Goal: Task Accomplishment & Management: Manage account settings

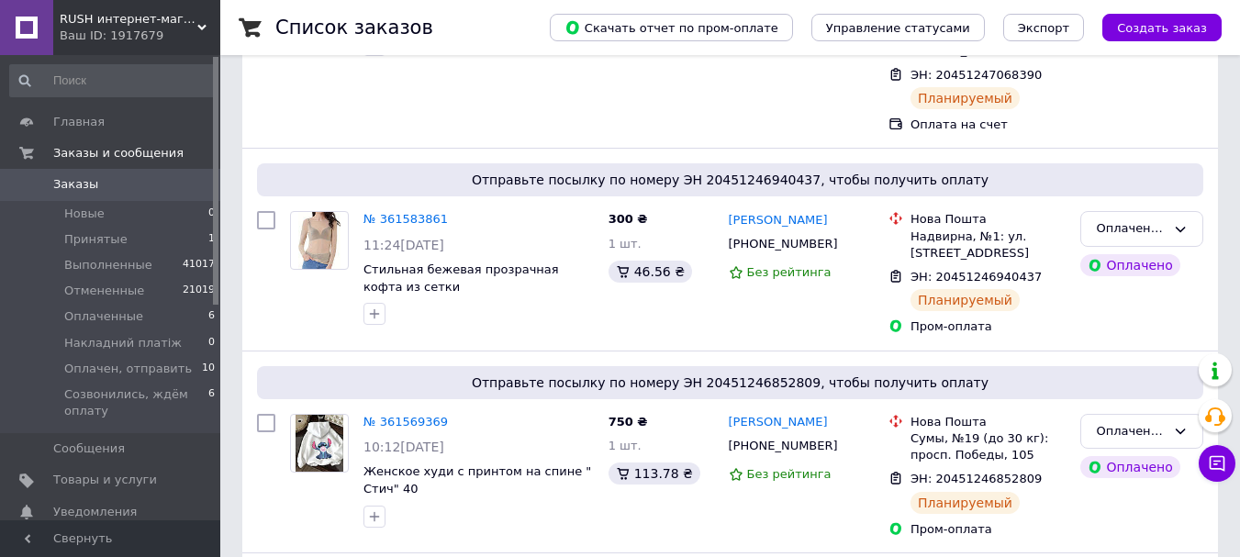
scroll to position [487, 0]
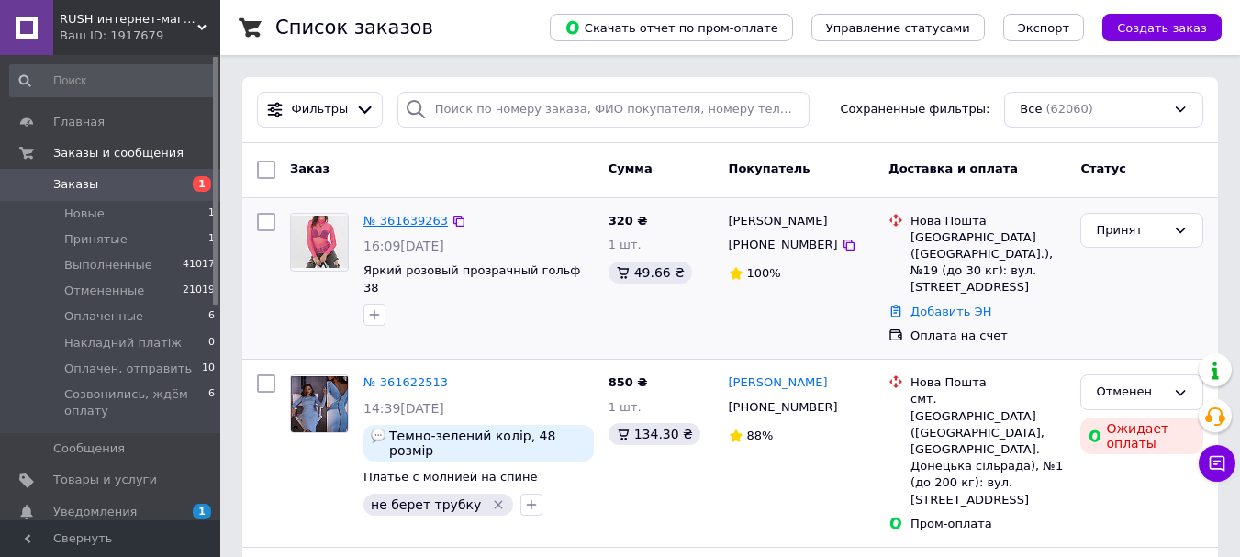
click at [406, 224] on link "№ 361639263" at bounding box center [405, 221] width 84 height 14
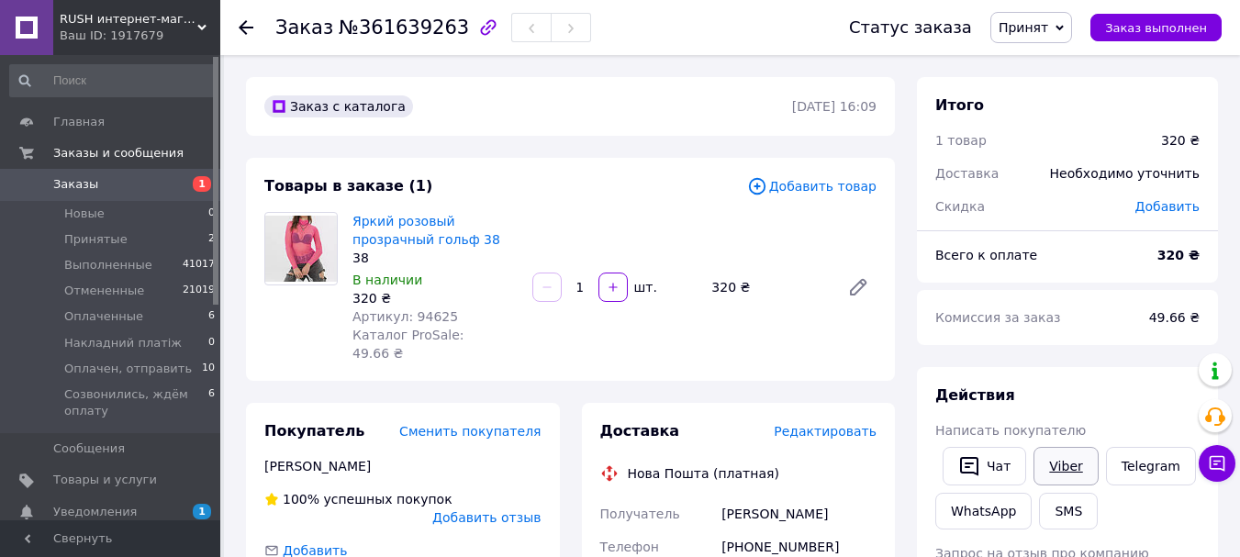
click at [1069, 460] on link "Viber" at bounding box center [1065, 466] width 64 height 39
click at [1063, 464] on link "Viber" at bounding box center [1065, 466] width 64 height 39
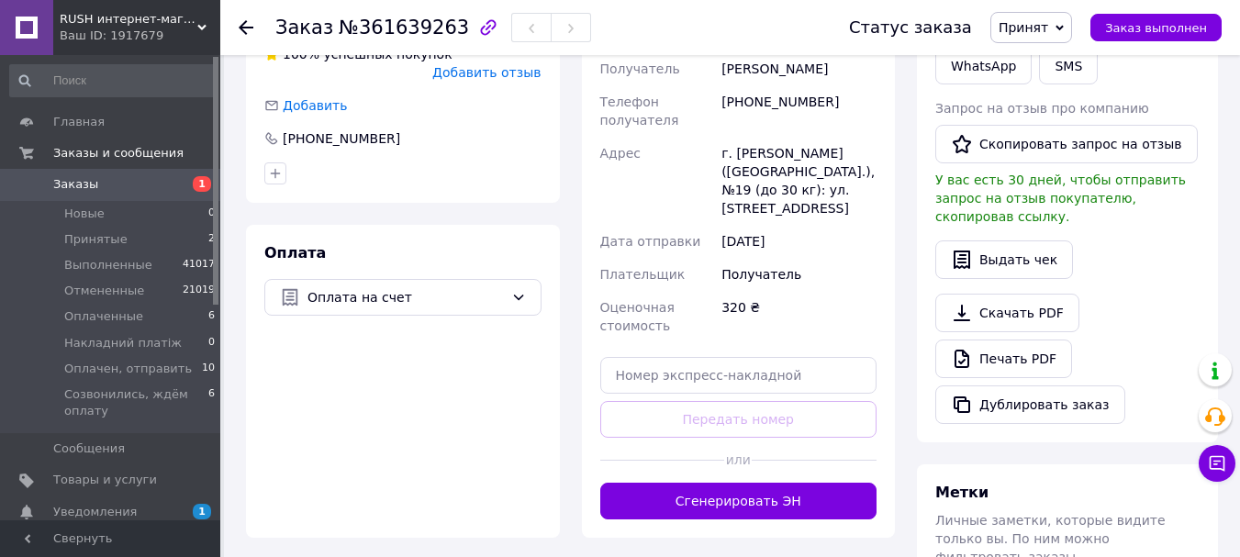
scroll to position [459, 0]
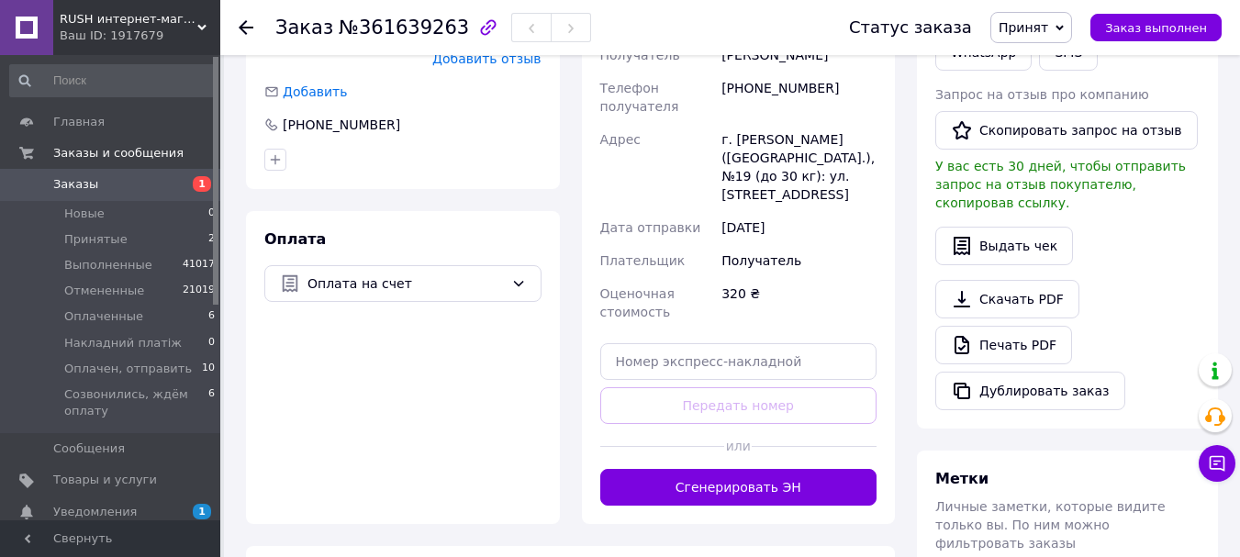
click at [1064, 16] on span "Принят" at bounding box center [1031, 27] width 82 height 31
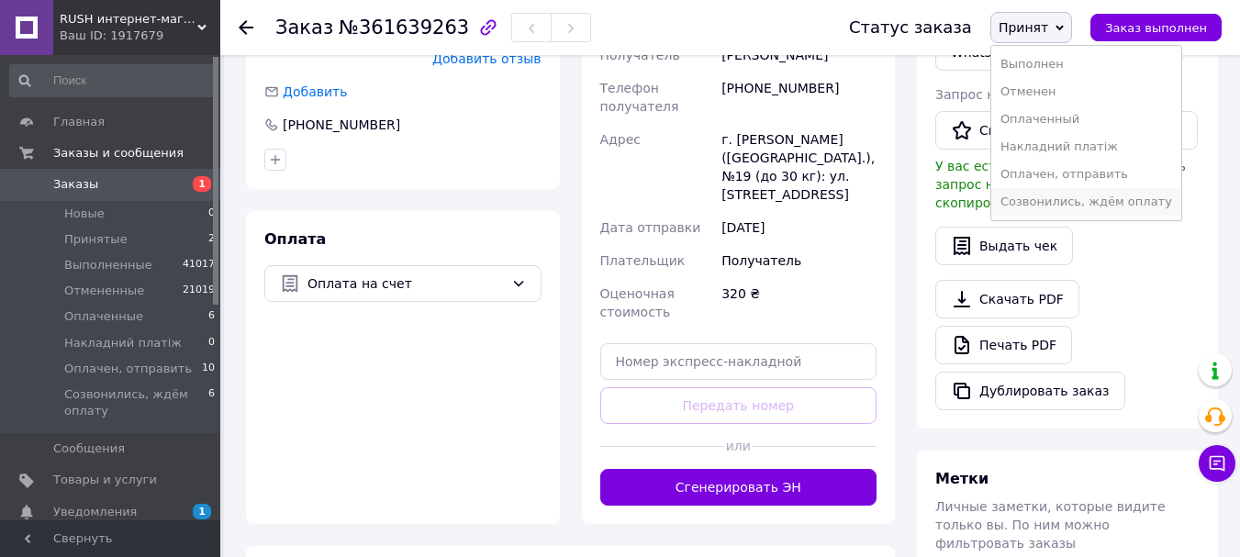
click at [1073, 200] on li "Созвонились, ждём оплату" at bounding box center [1086, 202] width 190 height 28
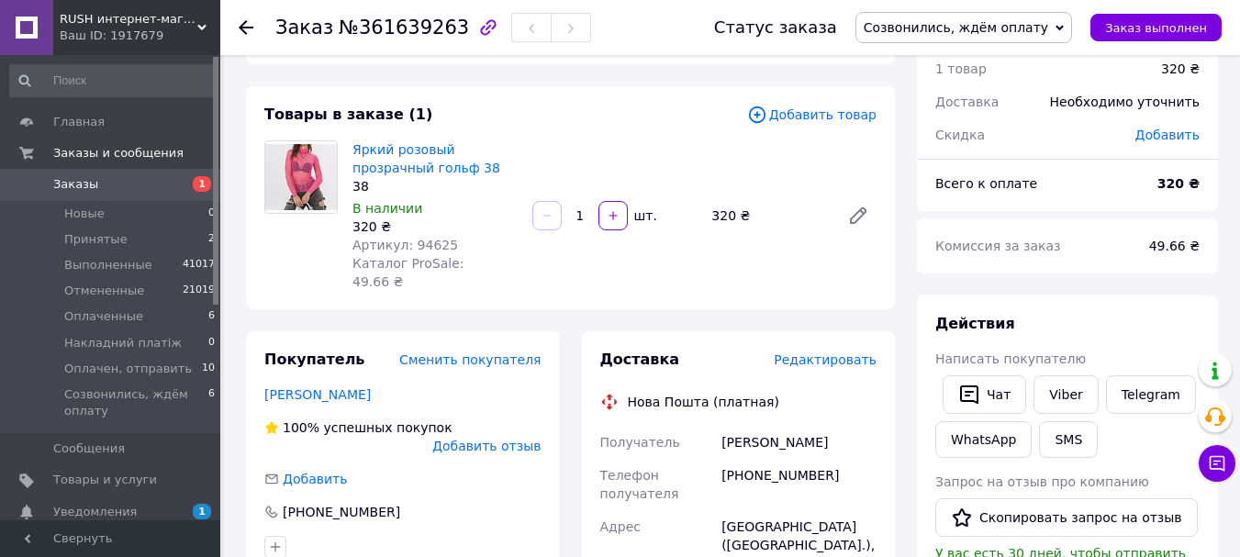
scroll to position [0, 0]
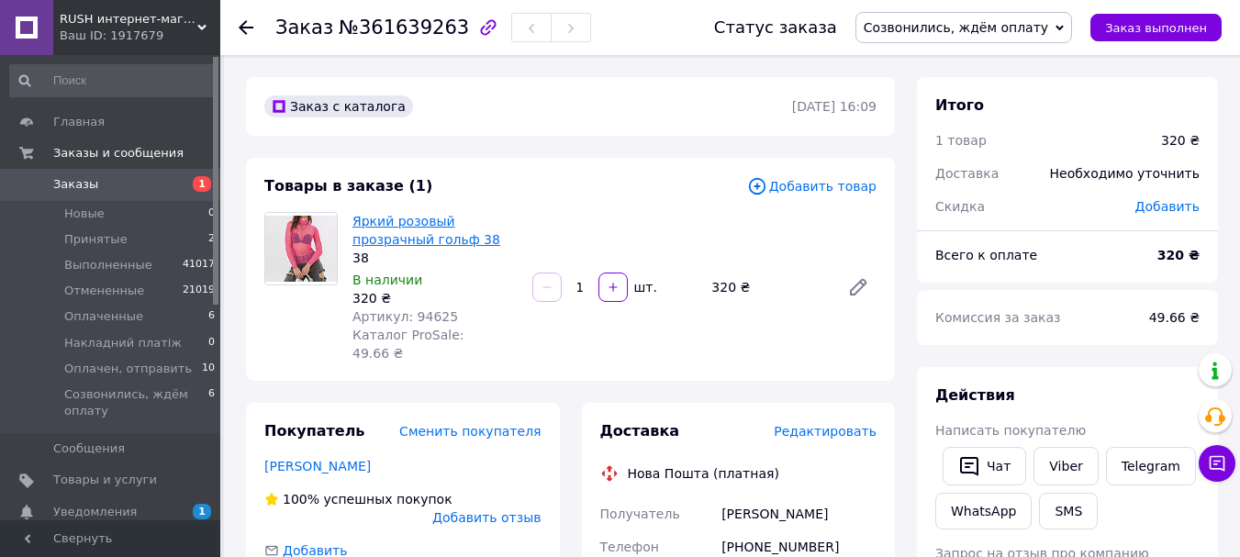
click at [395, 239] on link "Яркий розовый прозрачный гольф 38" at bounding box center [426, 230] width 148 height 33
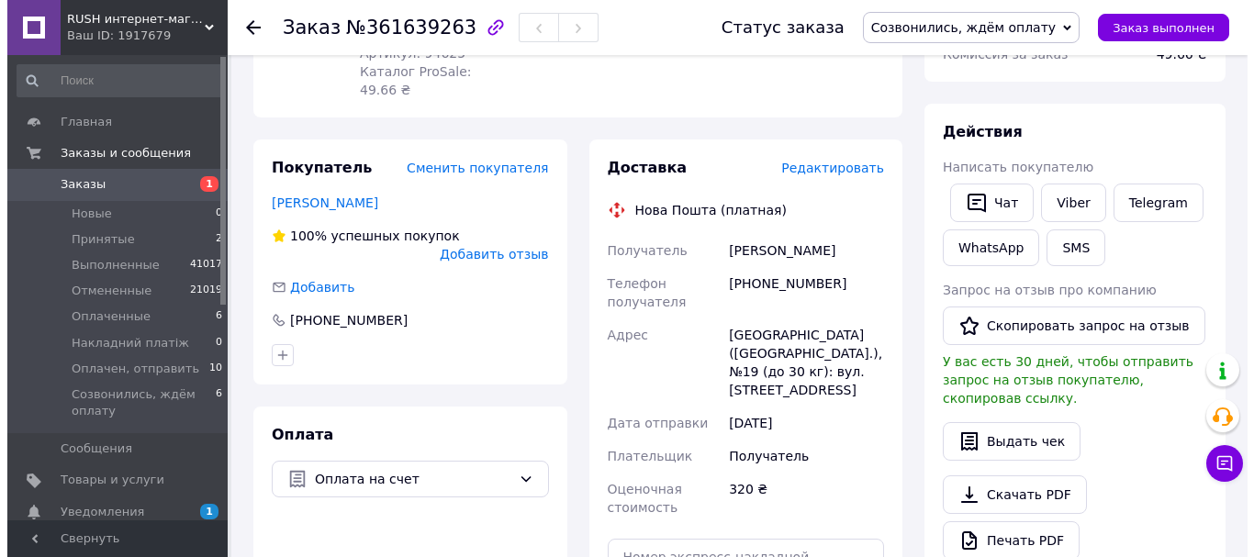
scroll to position [275, 0]
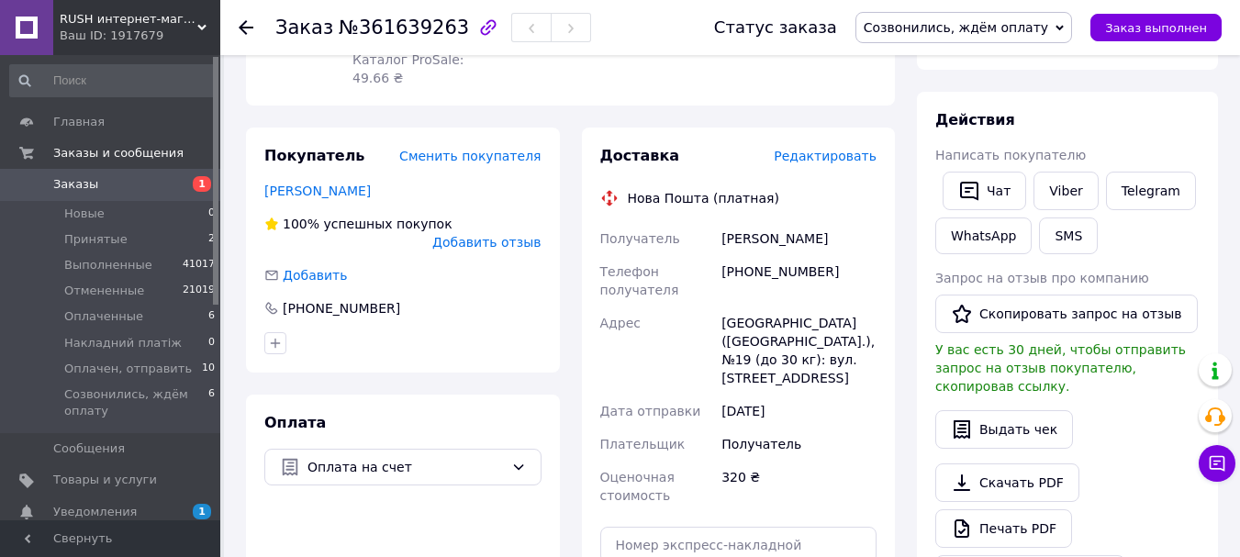
click at [832, 149] on span "Редактировать" at bounding box center [825, 156] width 103 height 15
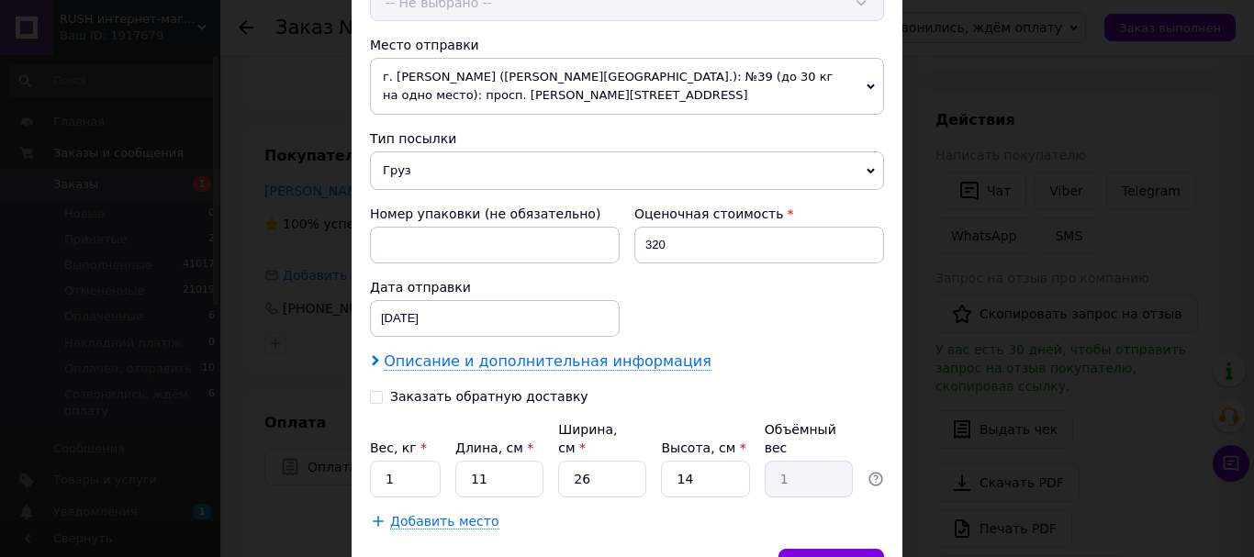
scroll to position [642, 0]
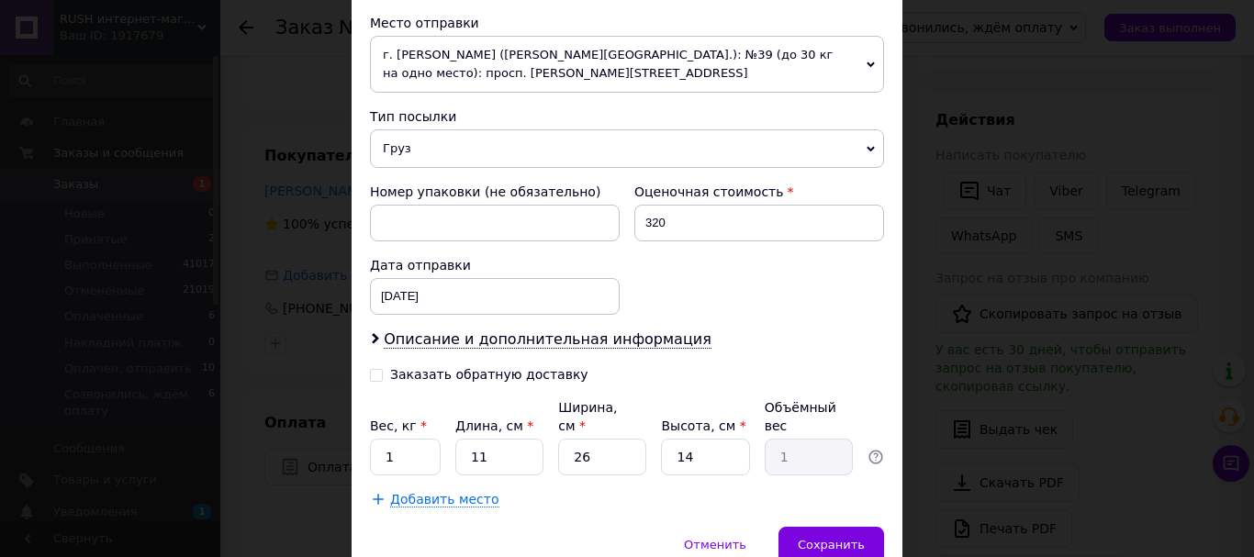
click at [371, 371] on input "Заказать обратную доставку" at bounding box center [376, 373] width 13 height 13
checkbox input "true"
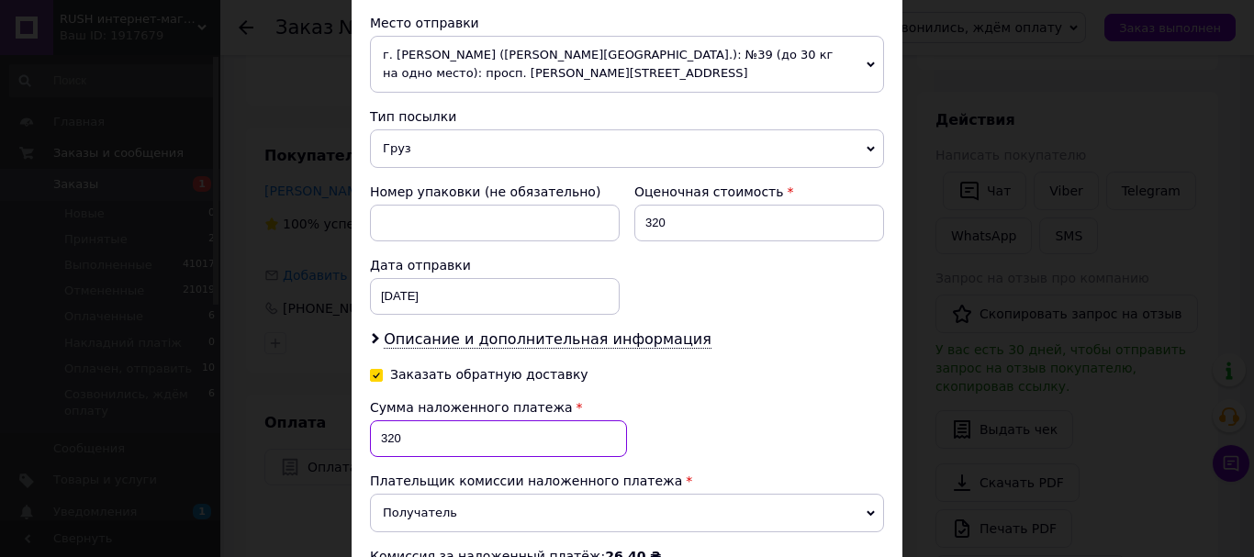
click at [415, 428] on input "320" at bounding box center [498, 438] width 257 height 37
type input "3"
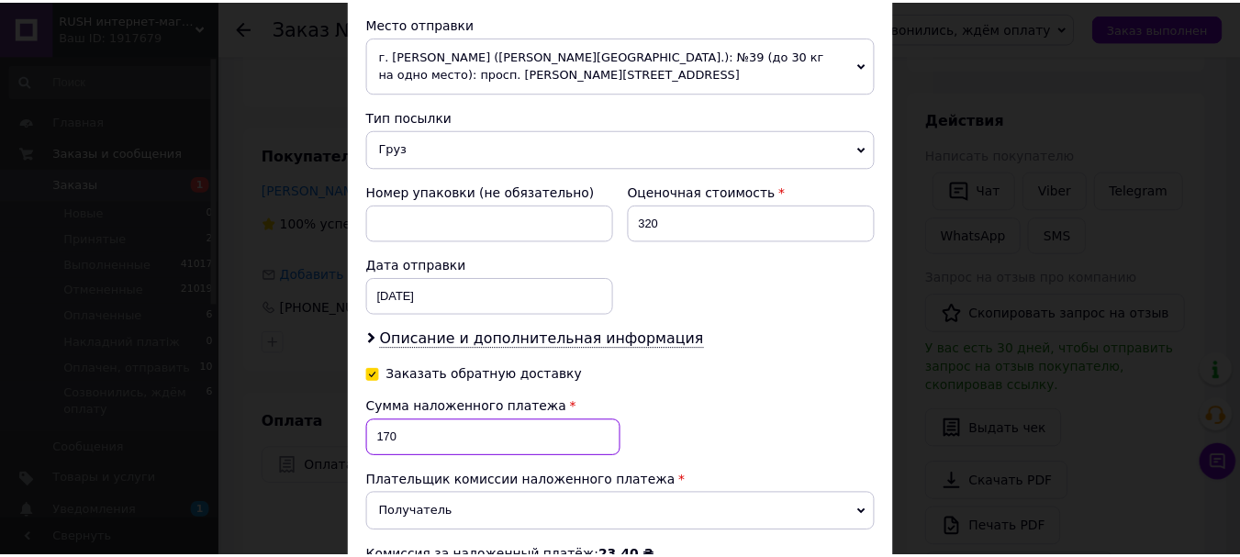
scroll to position [898, 0]
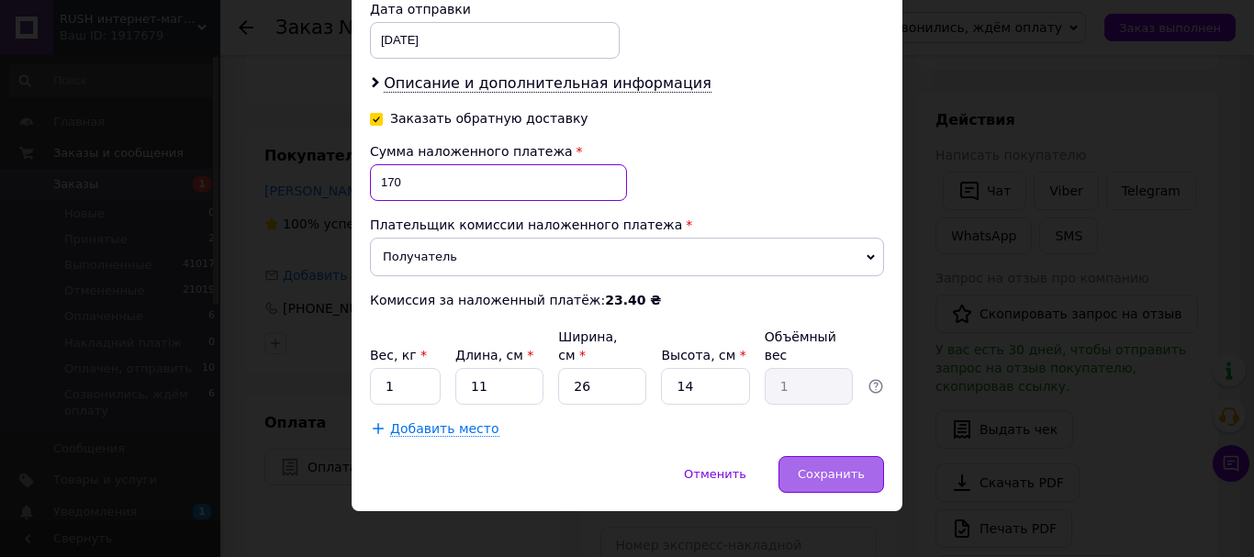
type input "170"
click at [815, 465] on div "Сохранить" at bounding box center [831, 474] width 106 height 37
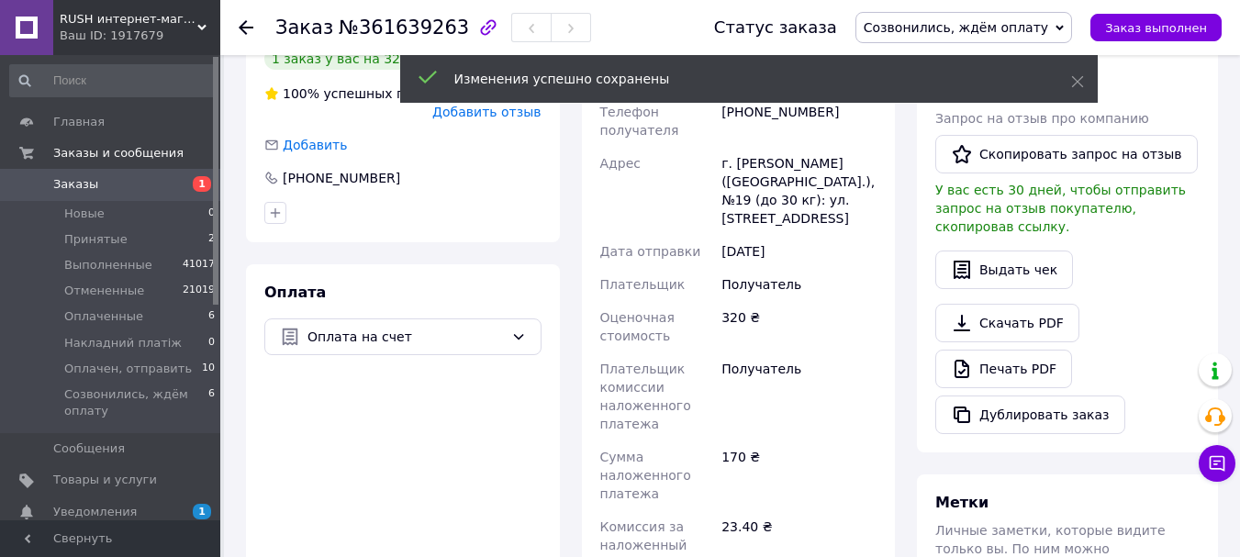
scroll to position [642, 0]
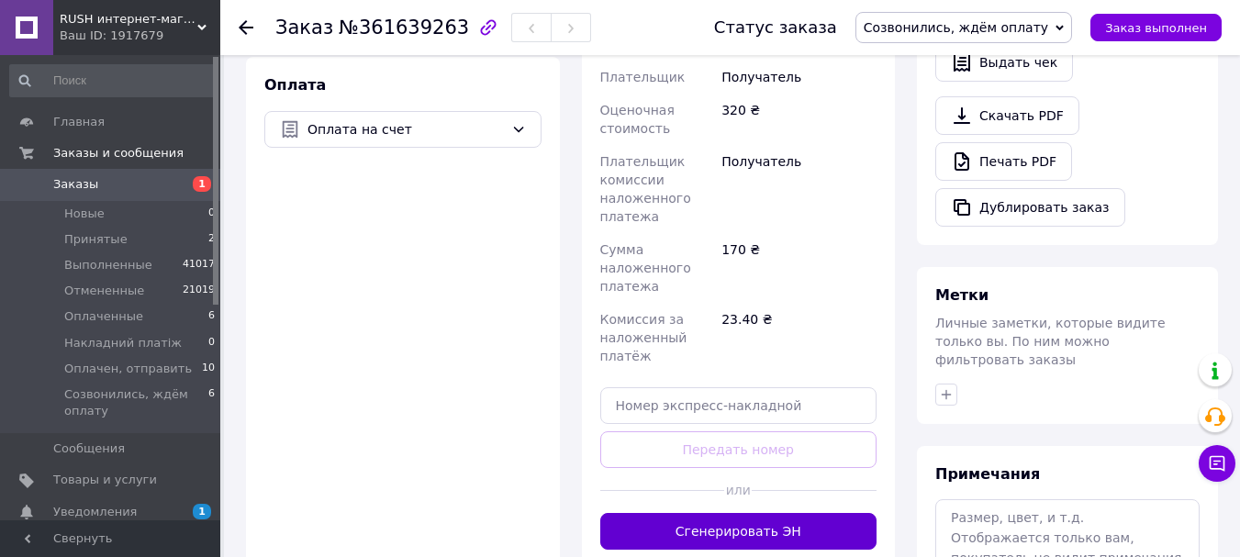
click at [740, 513] on button "Сгенерировать ЭН" at bounding box center [738, 531] width 277 height 37
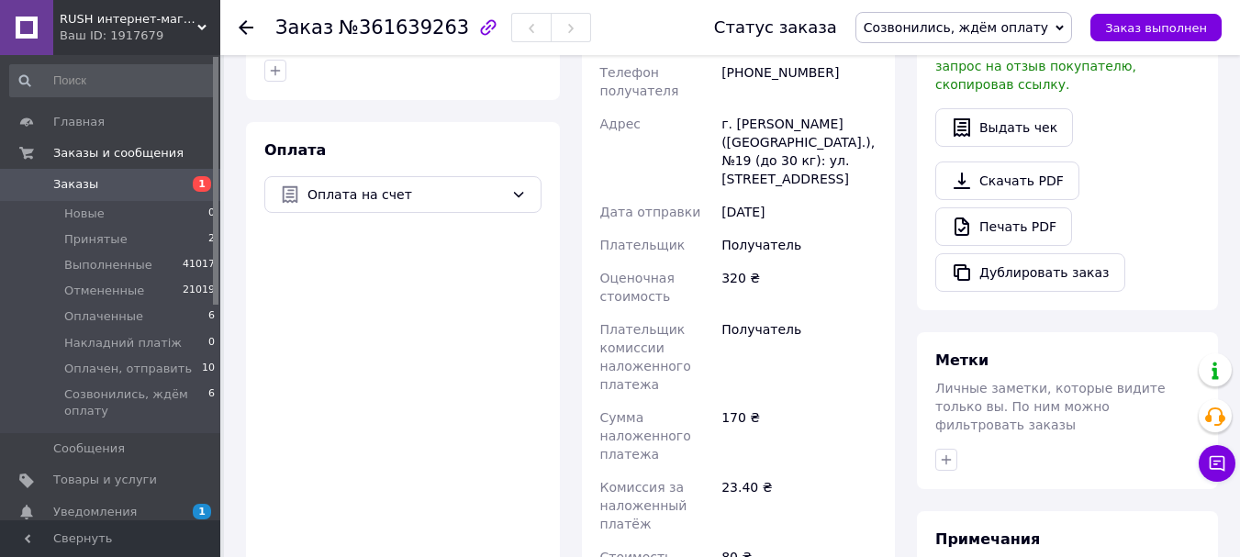
scroll to position [275, 0]
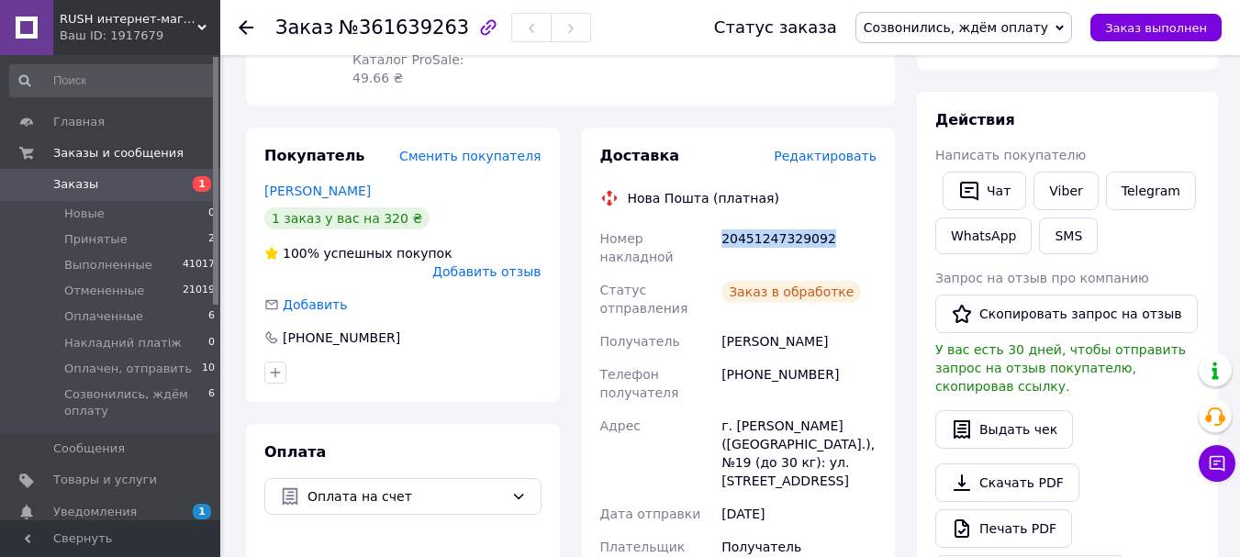
drag, startPoint x: 719, startPoint y: 224, endPoint x: 818, endPoint y: 224, distance: 99.1
click at [818, 224] on div "20451247329092" at bounding box center [799, 247] width 162 height 51
copy div "20451247329092"
drag, startPoint x: 721, startPoint y: 302, endPoint x: 838, endPoint y: 302, distance: 116.5
click at [838, 325] on div "Зубик Ірина" at bounding box center [799, 341] width 162 height 33
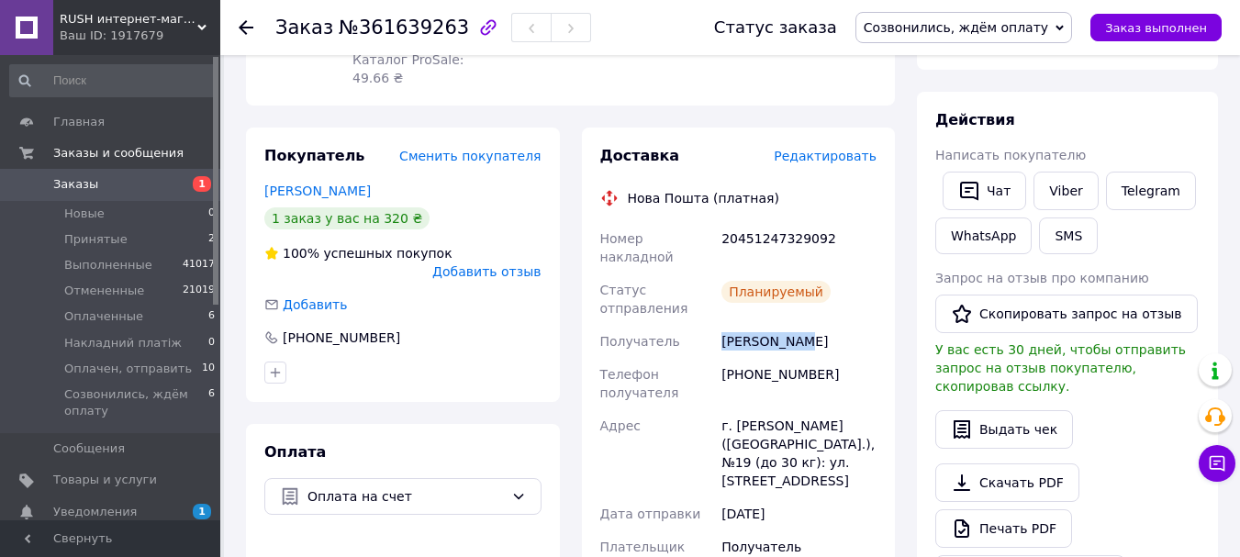
copy div "Зубик Ірина"
click at [1019, 31] on span "Созвонились, ждём оплату" at bounding box center [956, 27] width 184 height 15
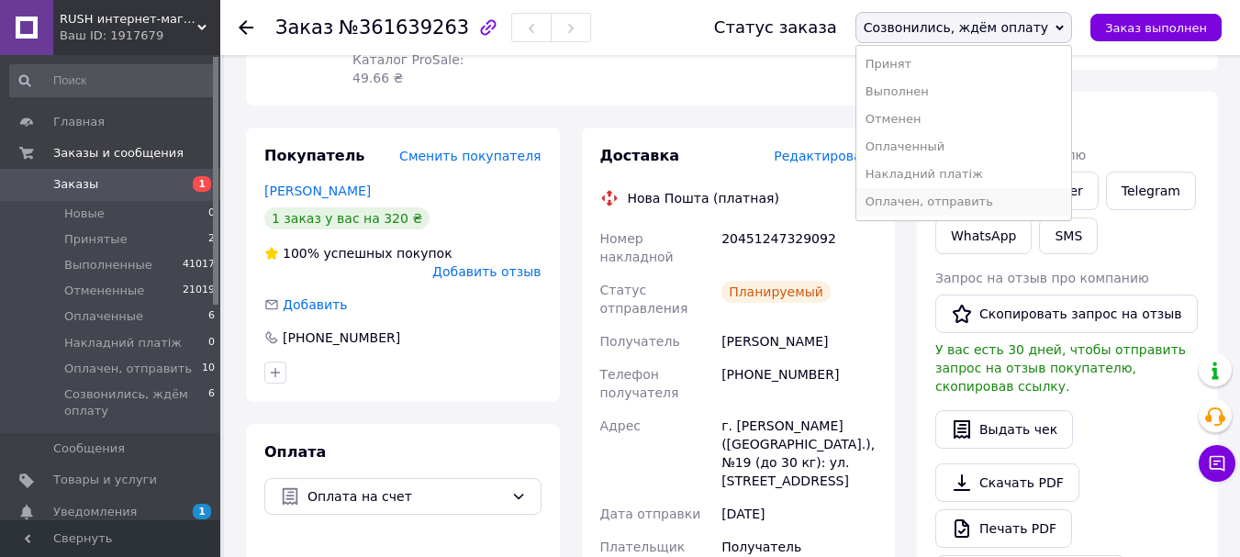
click at [978, 205] on li "Оплачен, отправить" at bounding box center [963, 202] width 215 height 28
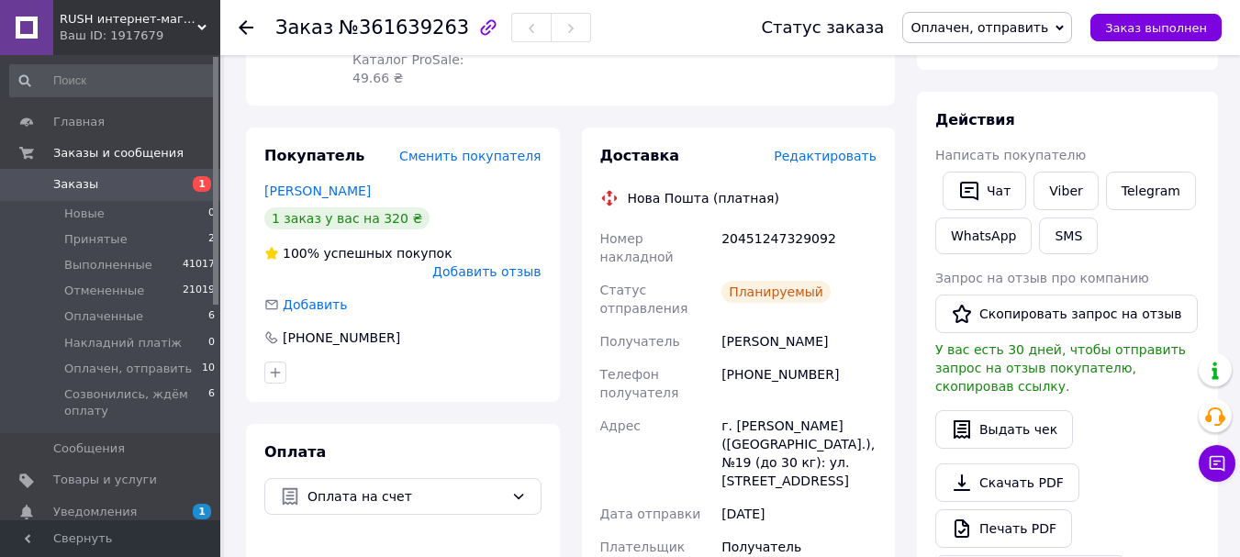
click at [100, 174] on link "Заказы 1" at bounding box center [113, 184] width 226 height 31
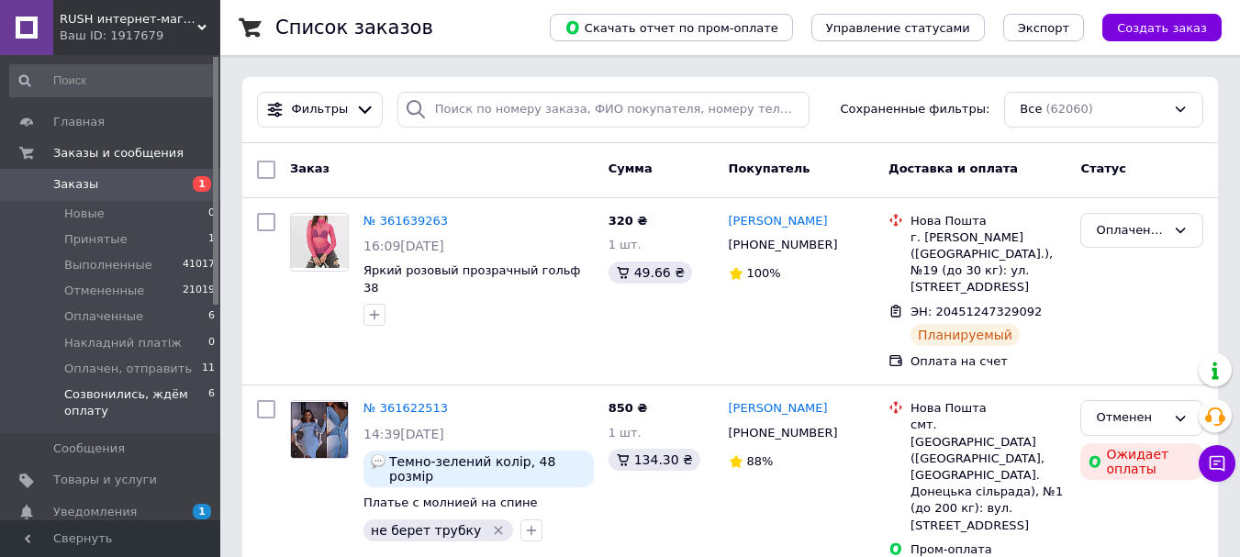
click at [143, 396] on span "Созвонились, ждём оплату" at bounding box center [136, 402] width 144 height 33
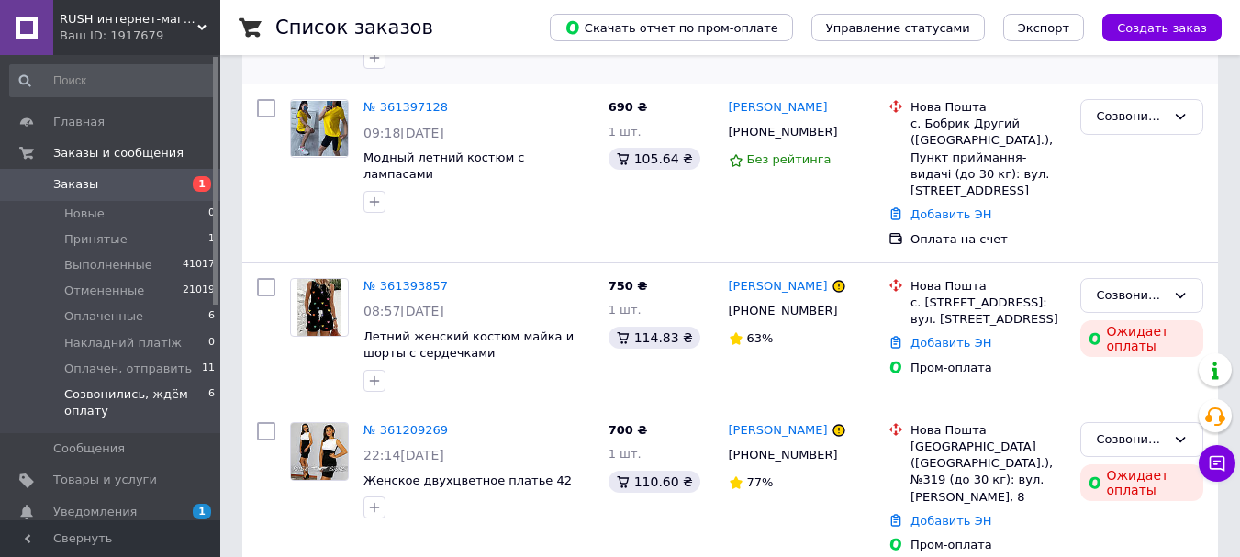
scroll to position [612, 0]
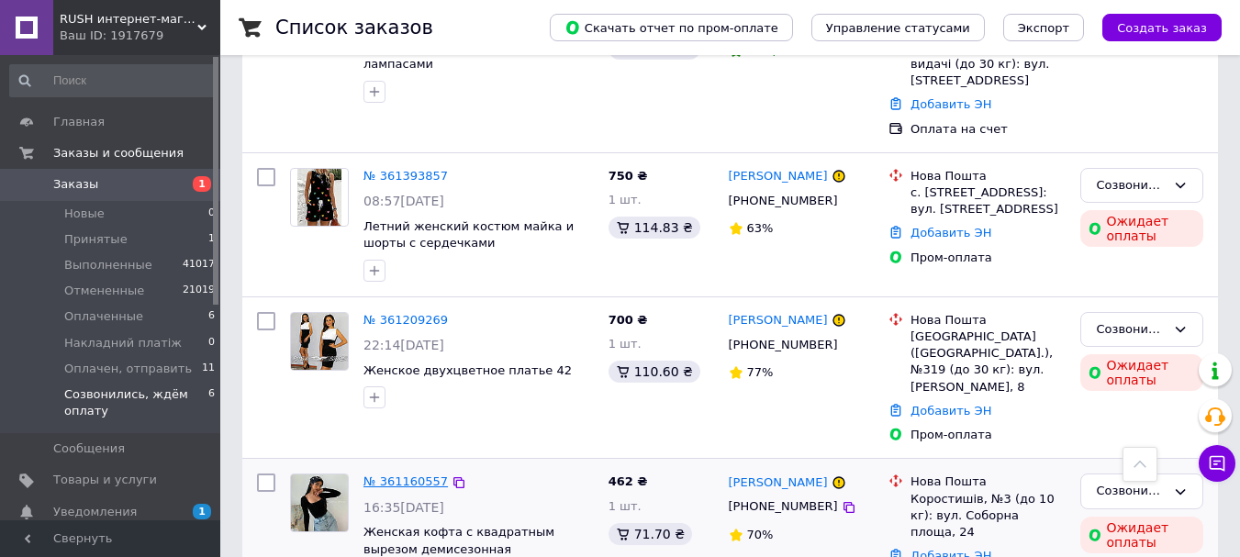
click at [417, 474] on link "№ 361160557" at bounding box center [405, 481] width 84 height 14
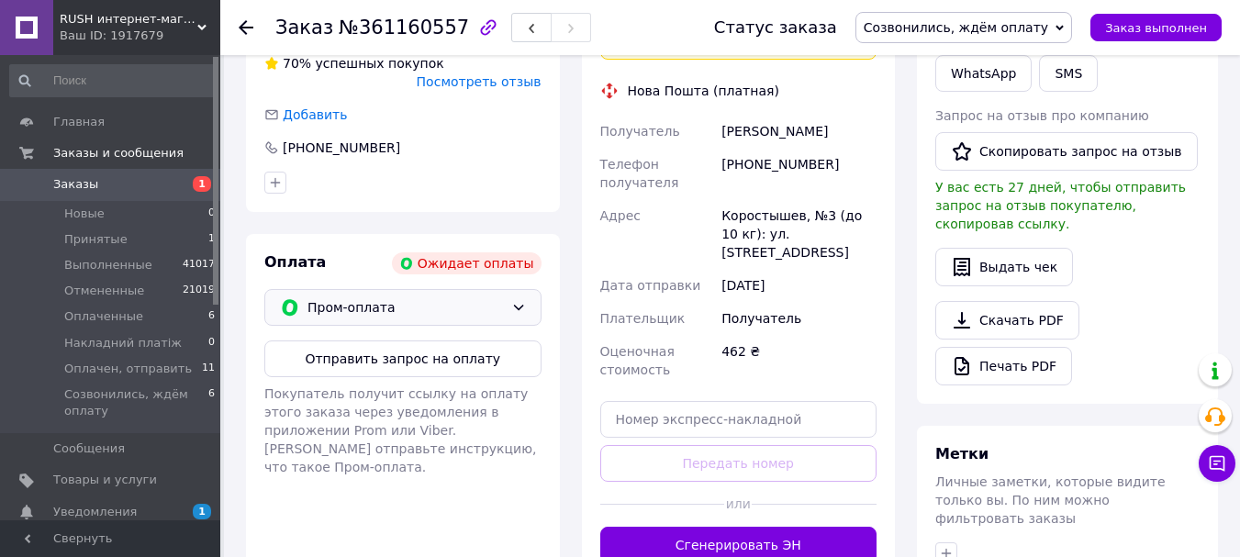
scroll to position [429, 0]
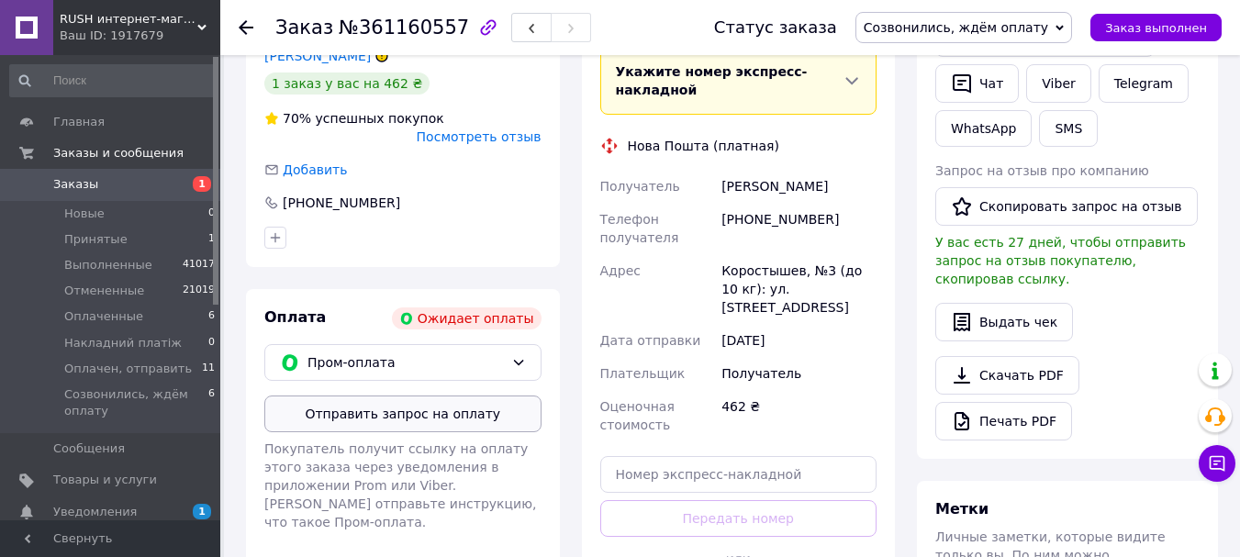
click at [414, 396] on button "Отправить запрос на оплату" at bounding box center [402, 414] width 277 height 37
click at [465, 352] on span "Пром-оплата" at bounding box center [405, 362] width 196 height 20
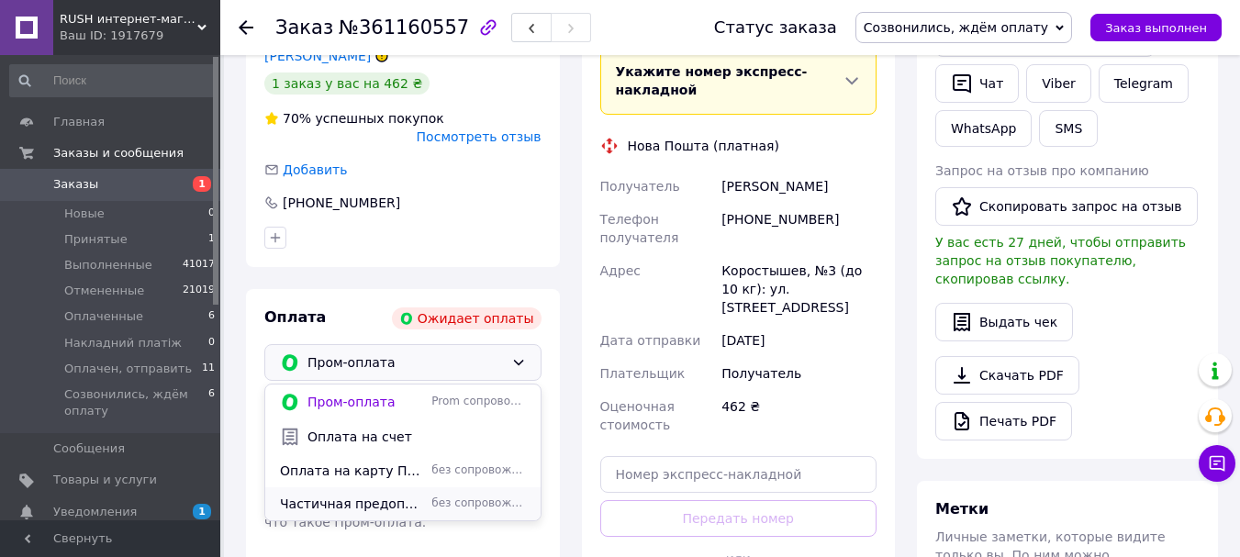
click at [385, 495] on span "Частичная предоплата" at bounding box center [352, 504] width 144 height 18
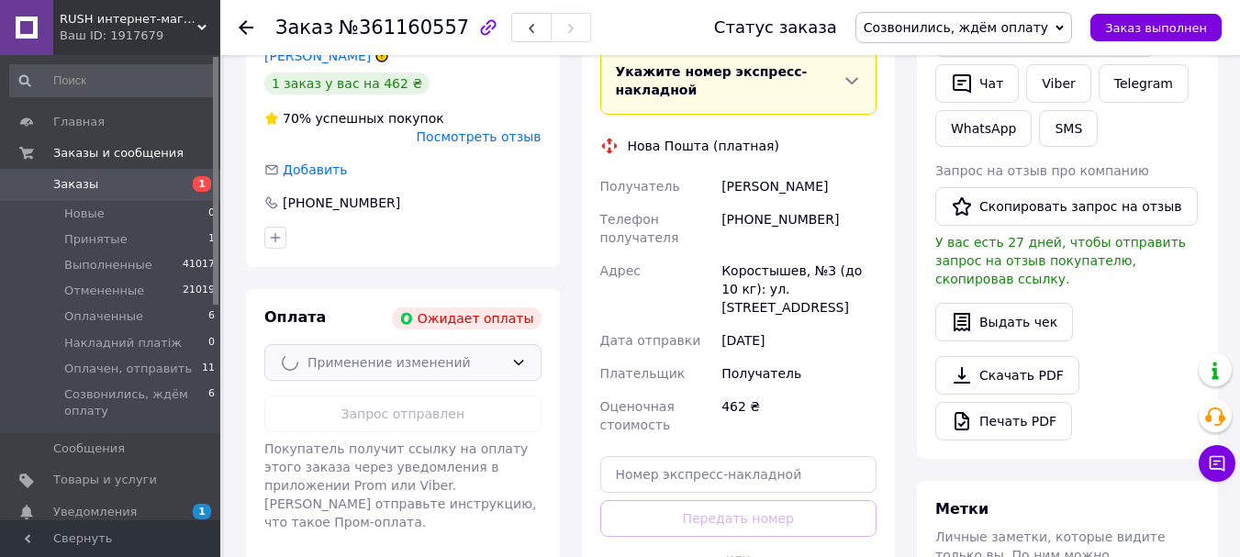
click at [1008, 12] on span "Созвонились, ждём оплату" at bounding box center [963, 27] width 217 height 31
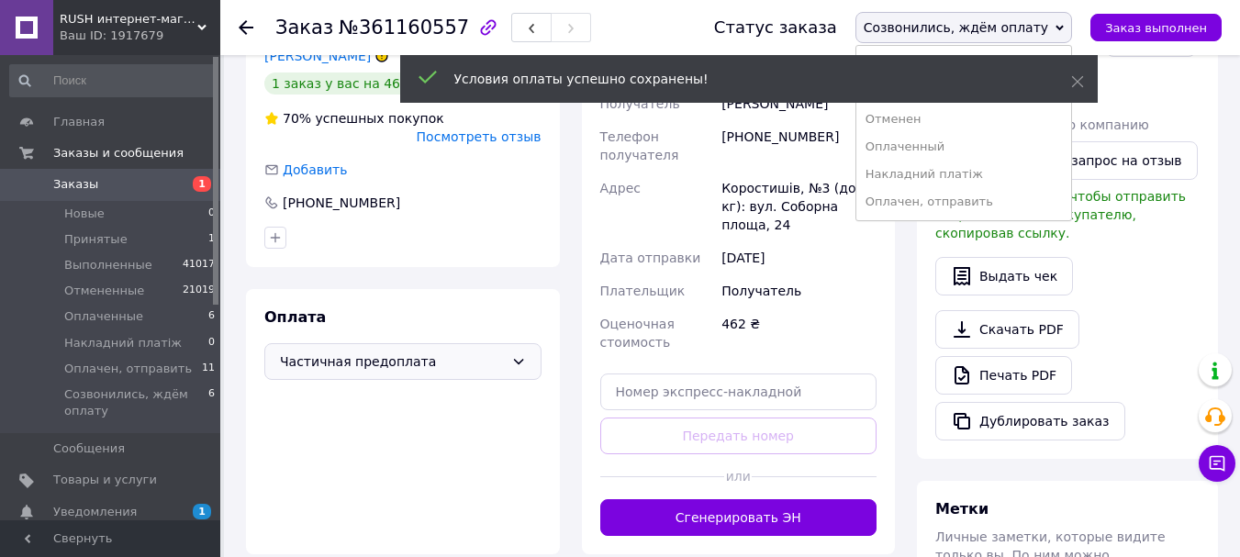
drag, startPoint x: 990, startPoint y: 197, endPoint x: 844, endPoint y: 288, distance: 171.9
click at [991, 197] on li "Оплачен, отправить" at bounding box center [963, 202] width 215 height 28
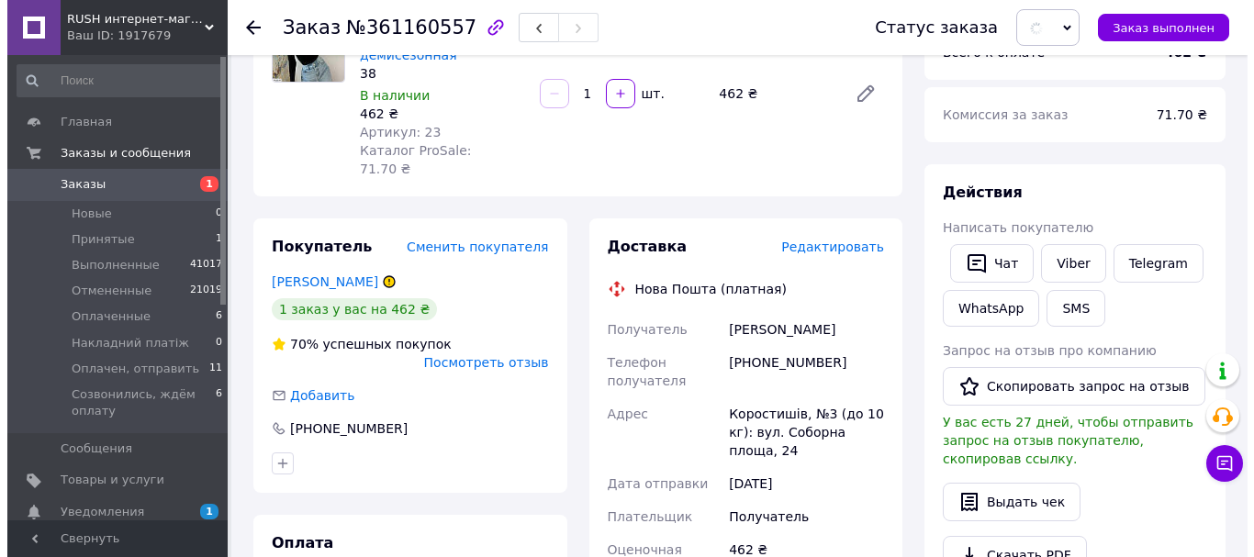
scroll to position [153, 0]
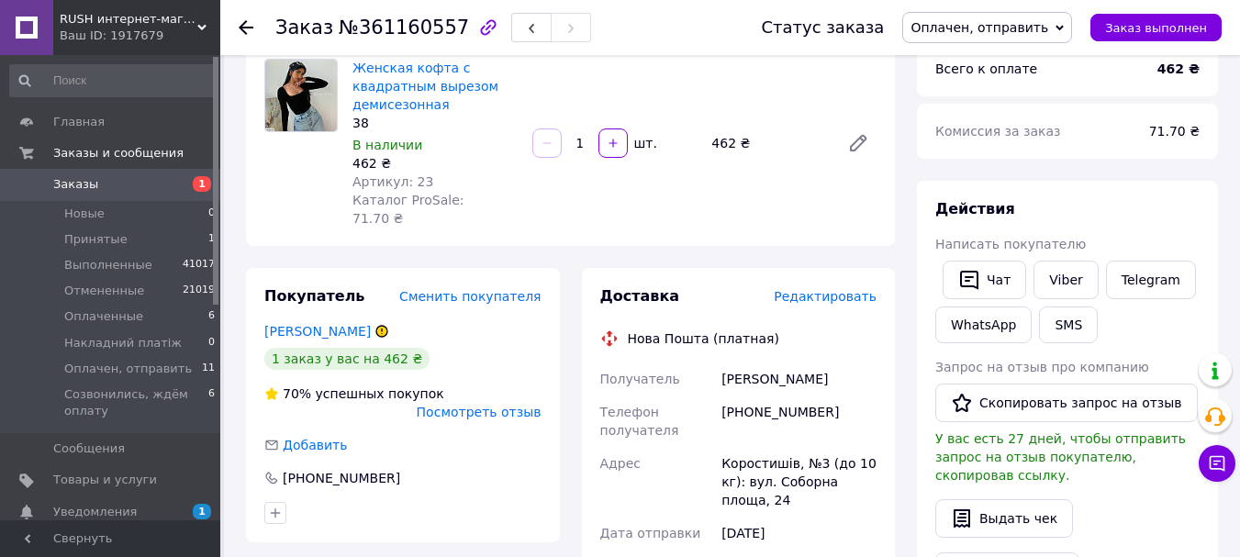
click at [843, 289] on span "Редактировать" at bounding box center [825, 296] width 103 height 15
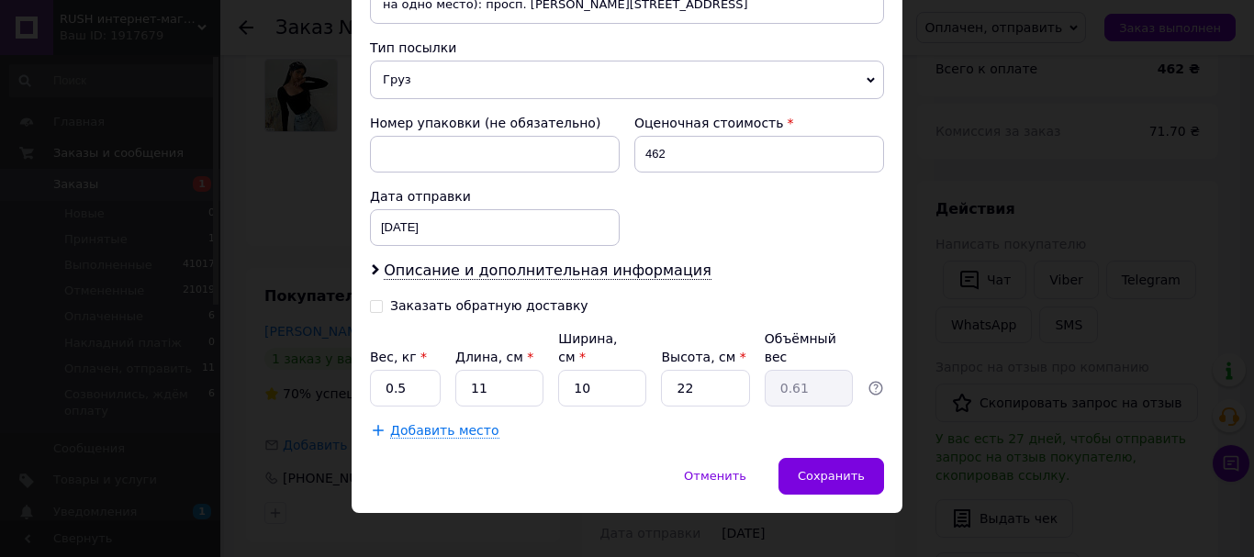
scroll to position [713, 0]
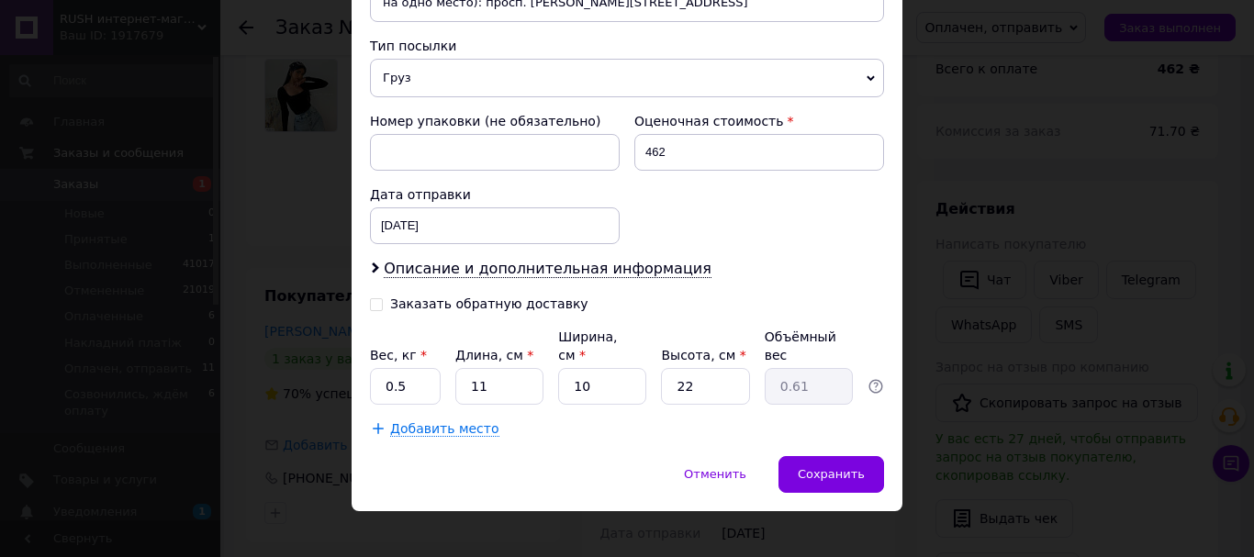
click at [379, 302] on input "Заказать обратную доставку" at bounding box center [376, 302] width 13 height 13
checkbox input "true"
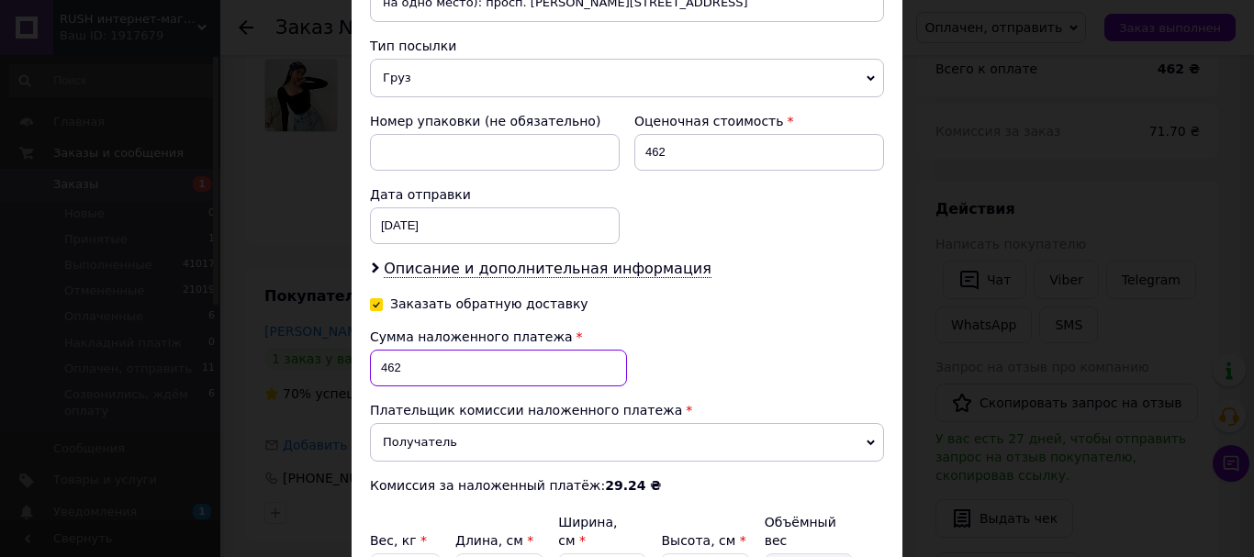
click at [416, 352] on input "462" at bounding box center [498, 368] width 257 height 37
type input "4"
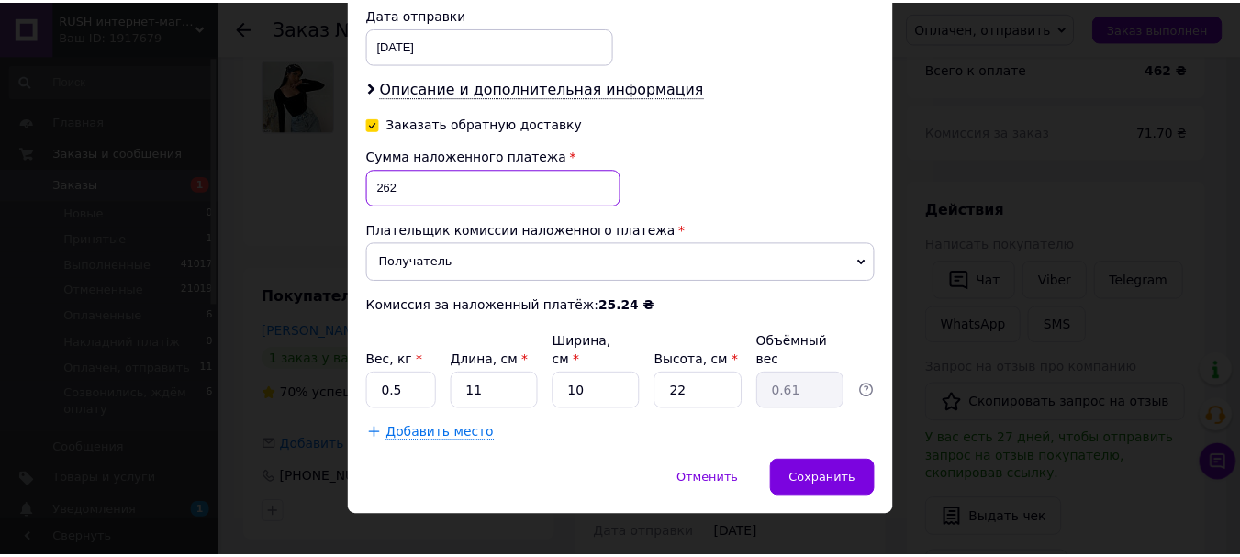
scroll to position [898, 0]
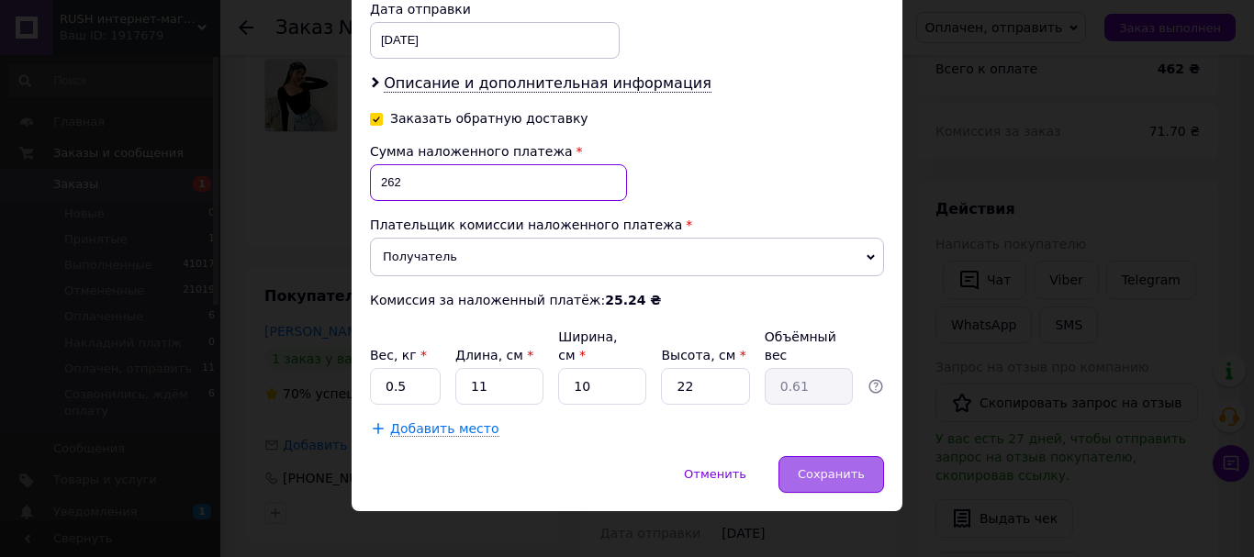
type input "262"
click at [812, 467] on span "Сохранить" at bounding box center [830, 474] width 67 height 14
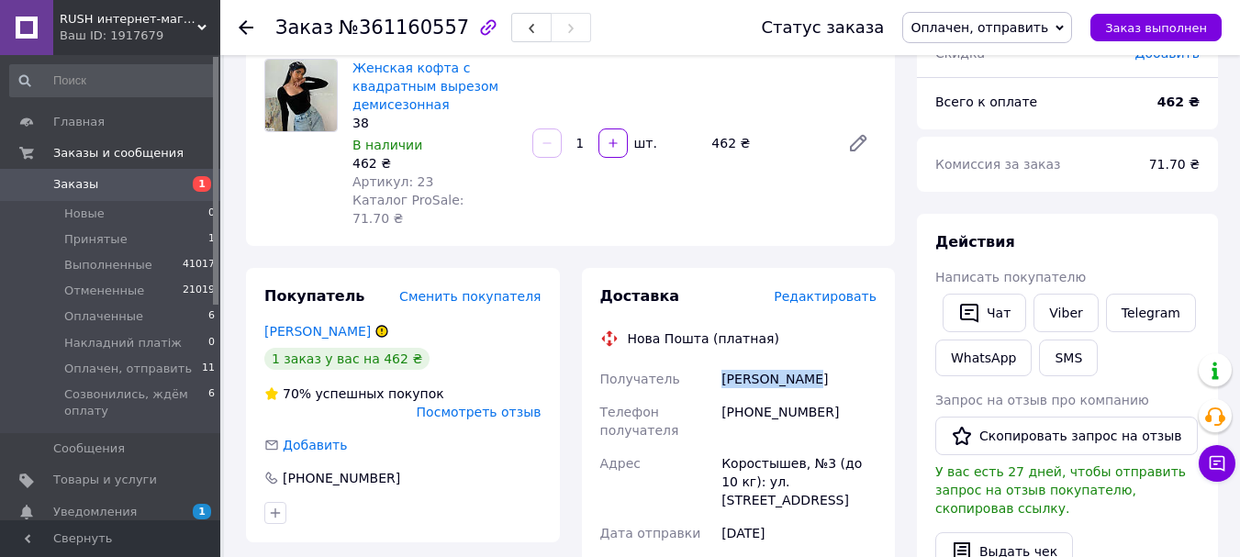
drag, startPoint x: 691, startPoint y: 368, endPoint x: 816, endPoint y: 366, distance: 124.8
copy div "Получатель Яременко Яна"
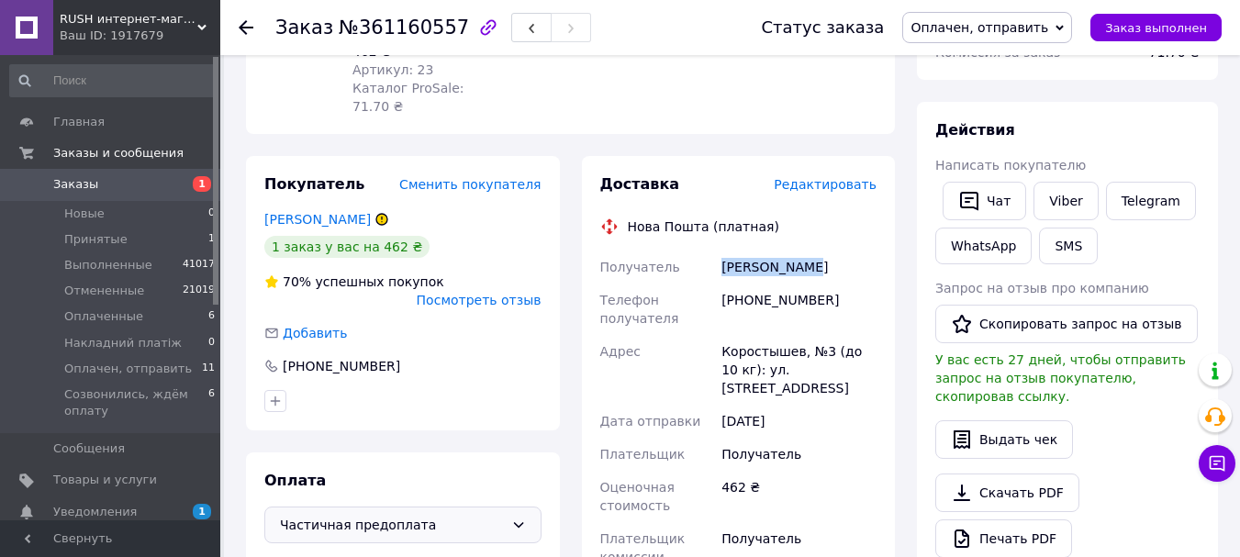
scroll to position [612, 0]
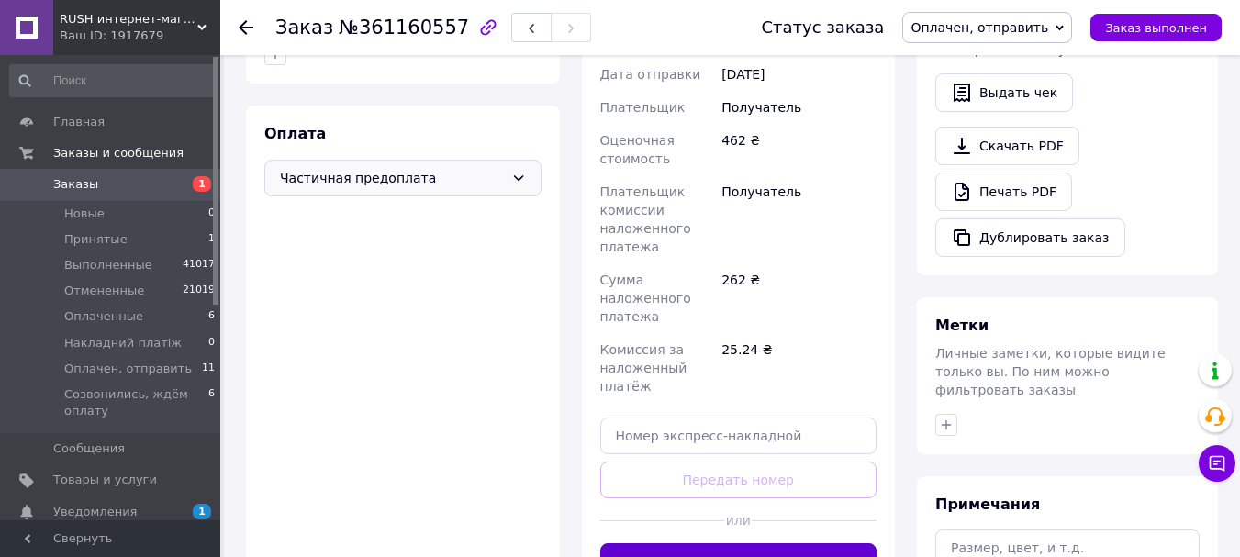
click at [742, 543] on button "Сгенерировать ЭН" at bounding box center [738, 561] width 277 height 37
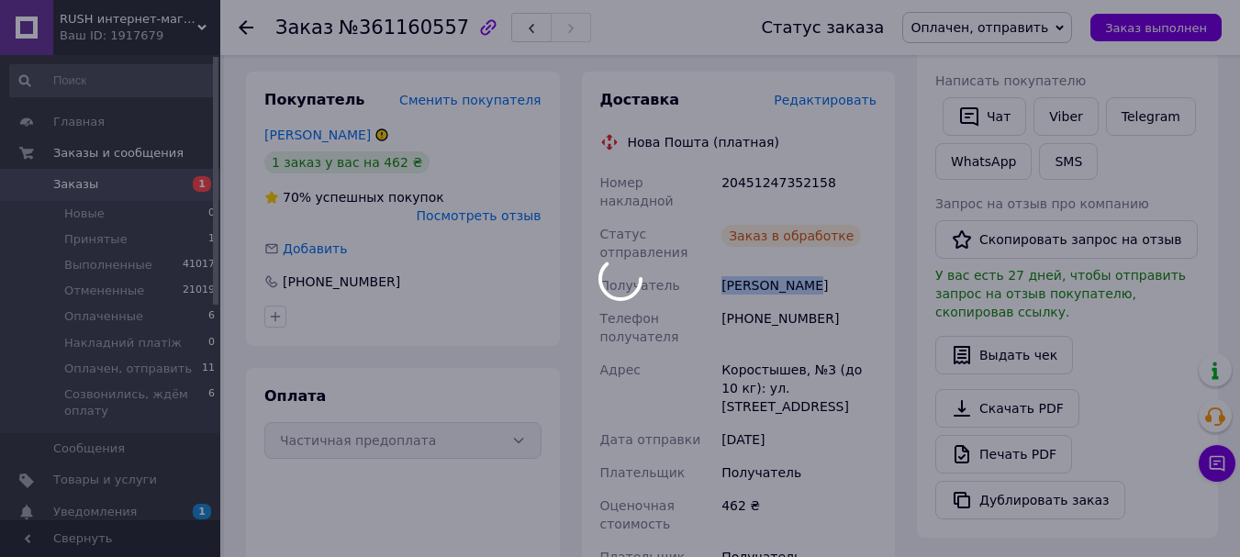
scroll to position [337, 0]
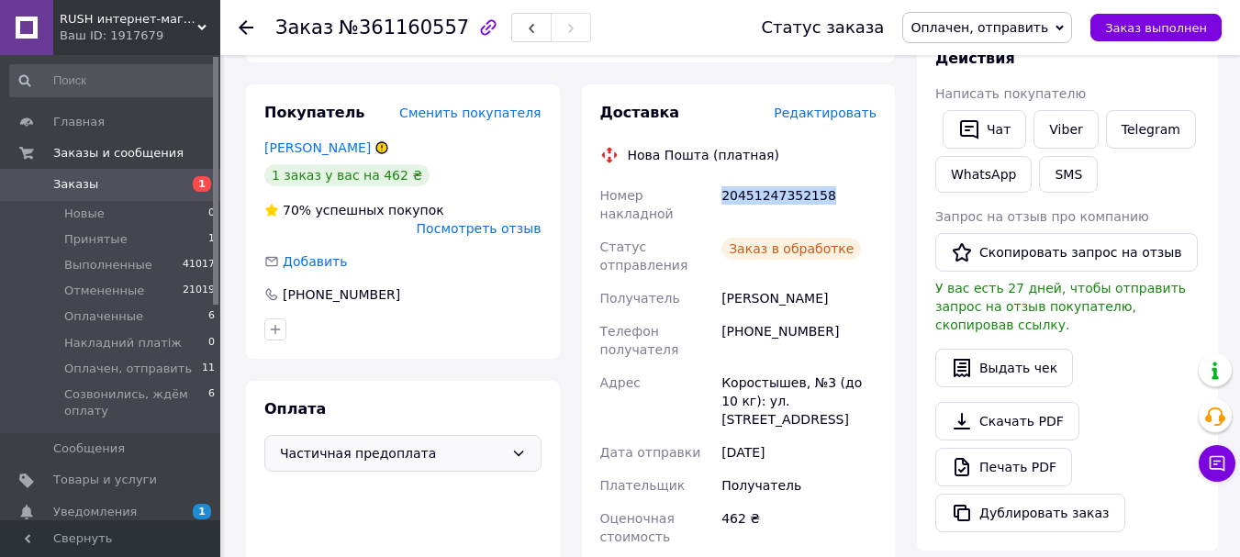
drag, startPoint x: 710, startPoint y: 179, endPoint x: 855, endPoint y: 178, distance: 145.0
click at [855, 179] on div "Номер накладной 20451247352158 Статус отправления Заказ в обработке Получатель …" at bounding box center [738, 505] width 284 height 653
copy div "Номер накладной 20451247352158"
click at [101, 182] on span "Заказы" at bounding box center [111, 184] width 117 height 17
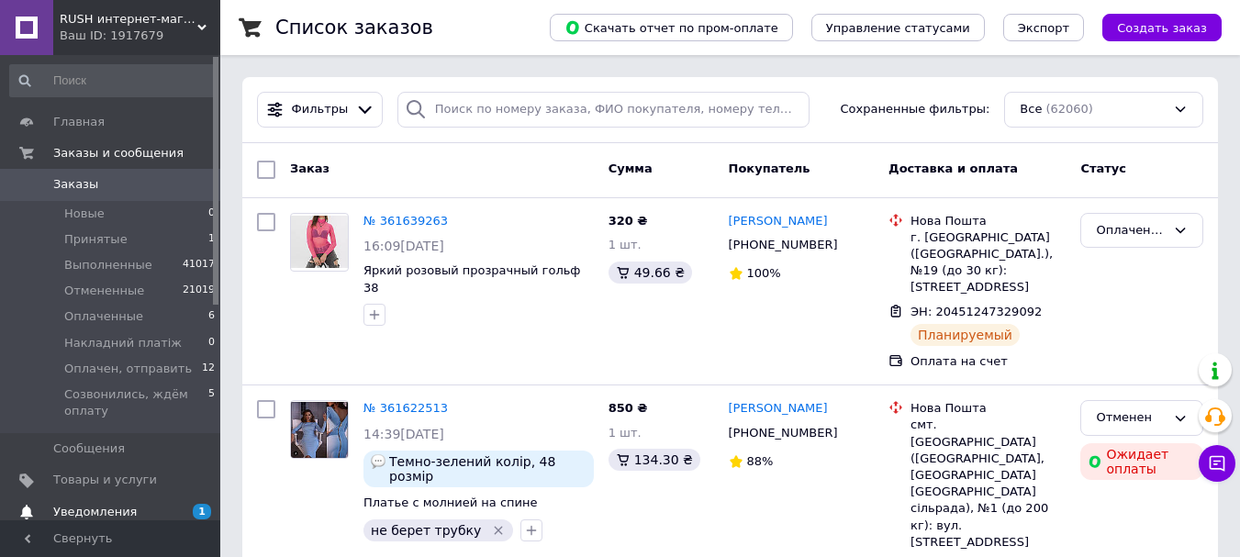
click at [95, 518] on span "Уведомления" at bounding box center [95, 512] width 84 height 17
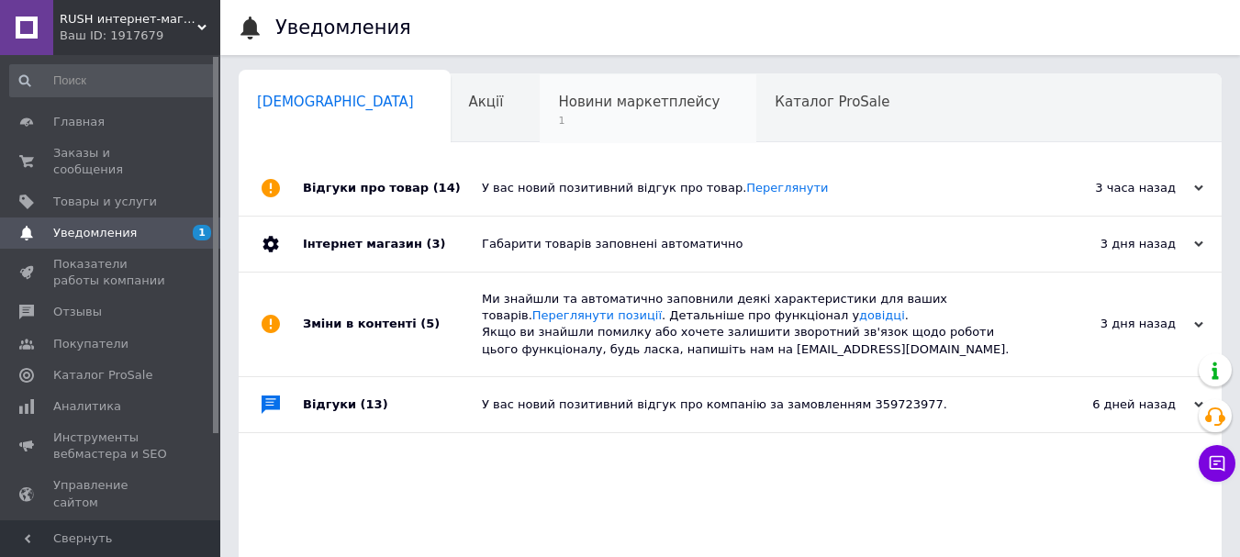
click at [595, 104] on span "Новини маркетплейсу" at bounding box center [639, 102] width 162 height 17
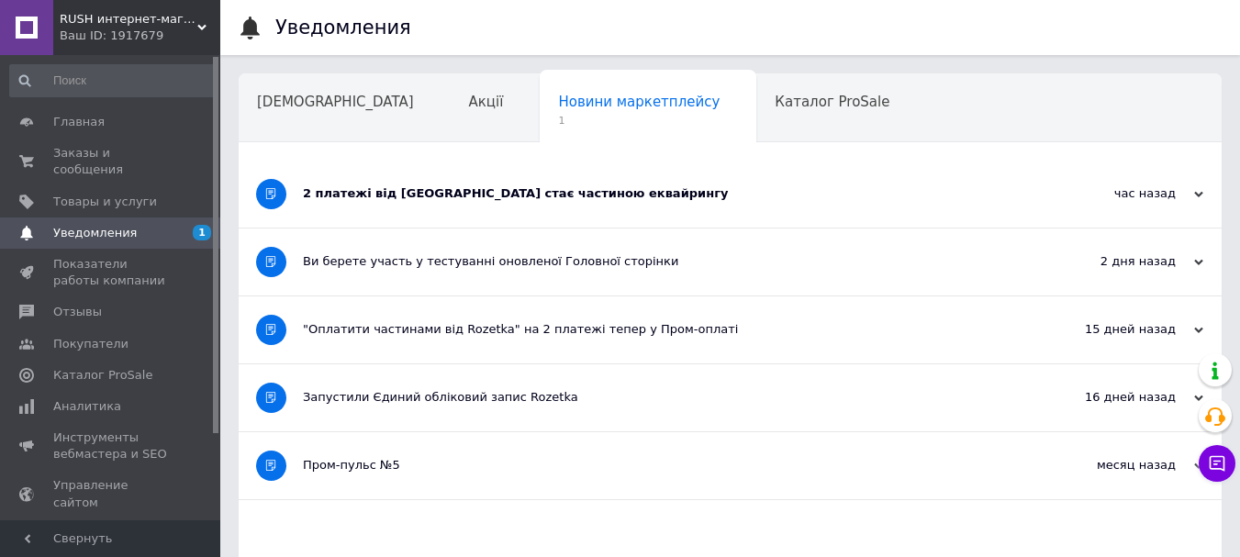
click at [515, 201] on div "2 платежі від Rozetka стає частиною еквайрингу" at bounding box center [661, 193] width 717 height 17
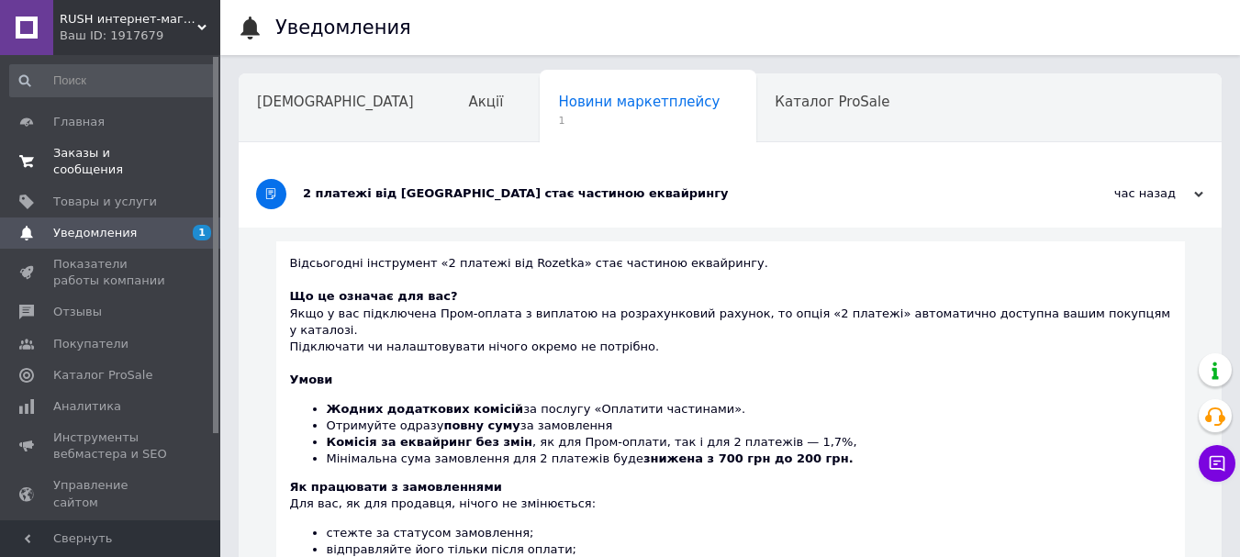
click at [96, 155] on span "Заказы и сообщения" at bounding box center [111, 161] width 117 height 33
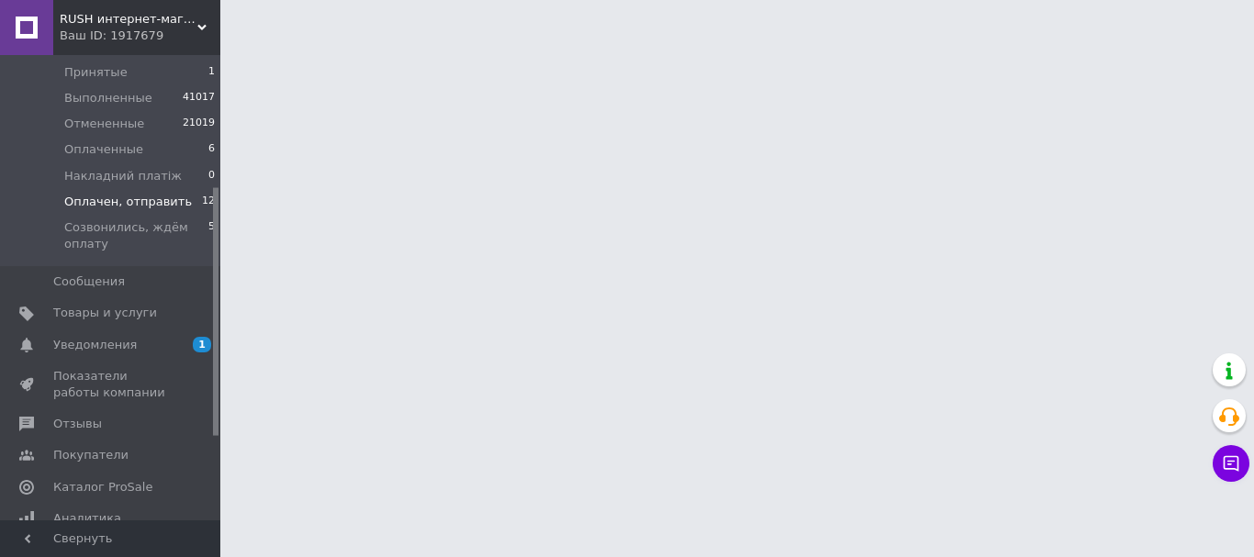
scroll to position [275, 0]
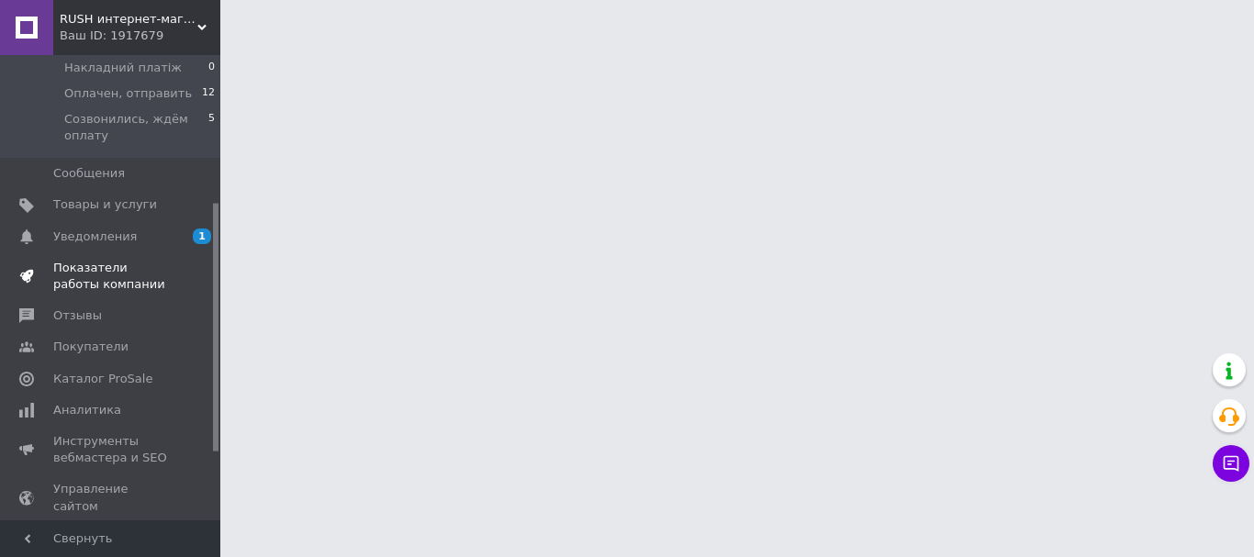
click at [153, 265] on span "Показатели работы компании" at bounding box center [111, 276] width 117 height 33
click at [153, 363] on link "Каталог ProSale" at bounding box center [113, 378] width 226 height 31
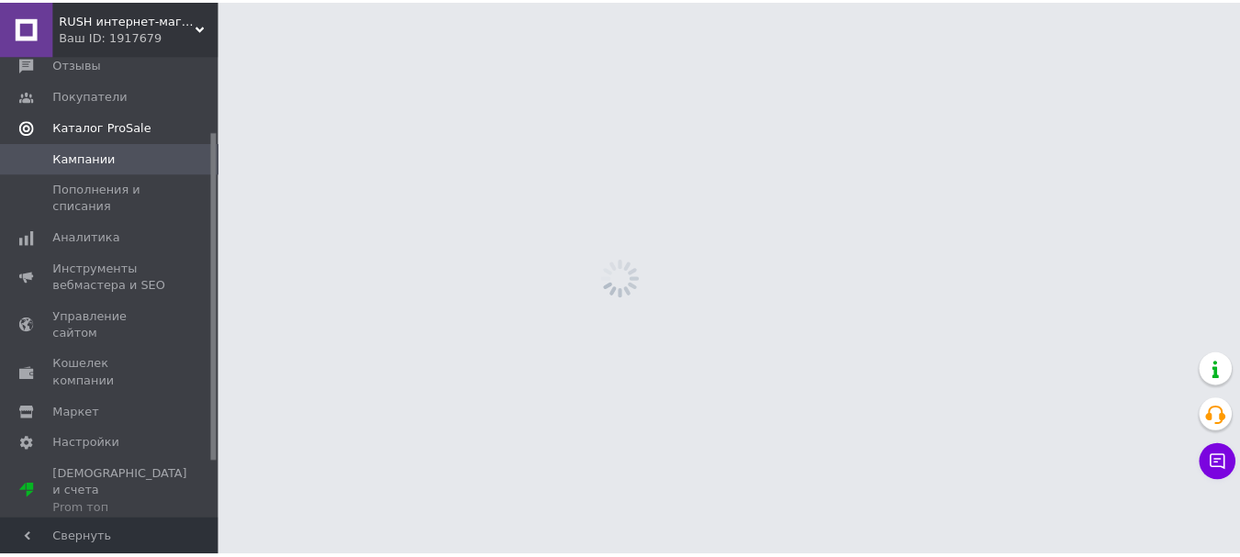
scroll to position [106, 0]
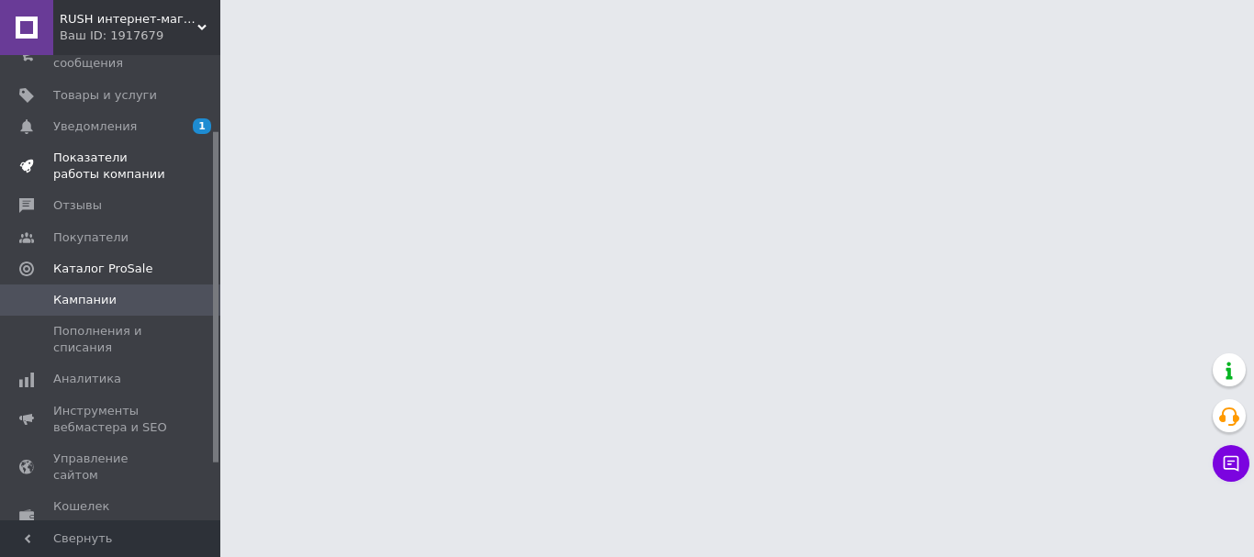
click at [132, 159] on span "Показатели работы компании" at bounding box center [111, 166] width 117 height 33
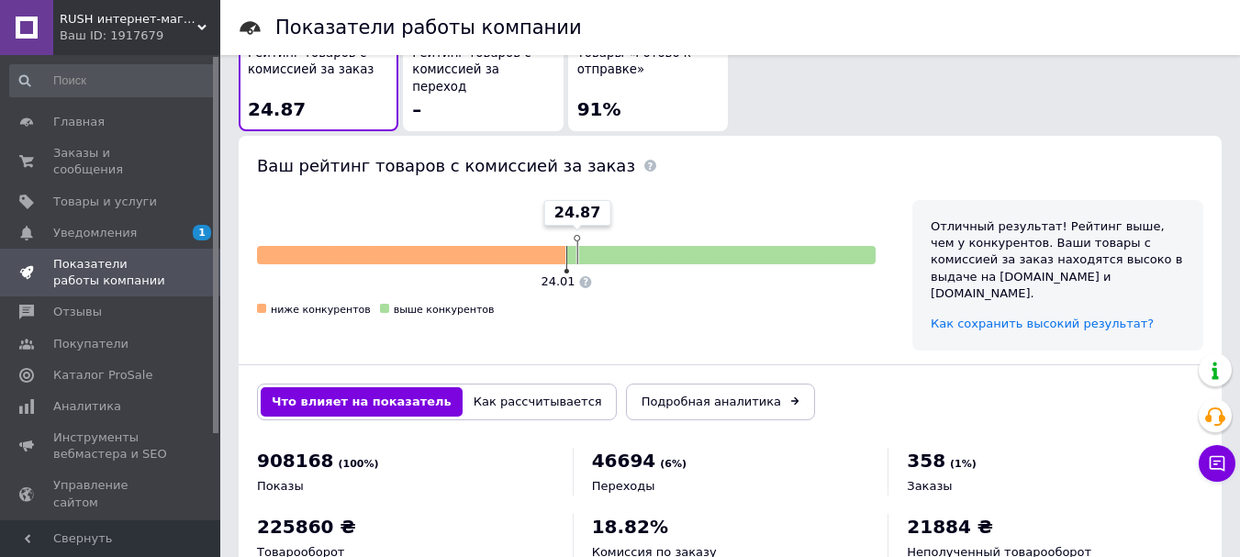
drag, startPoint x: 111, startPoint y: 150, endPoint x: 376, endPoint y: 552, distance: 480.8
click at [110, 150] on span "Заказы и сообщения" at bounding box center [111, 161] width 117 height 33
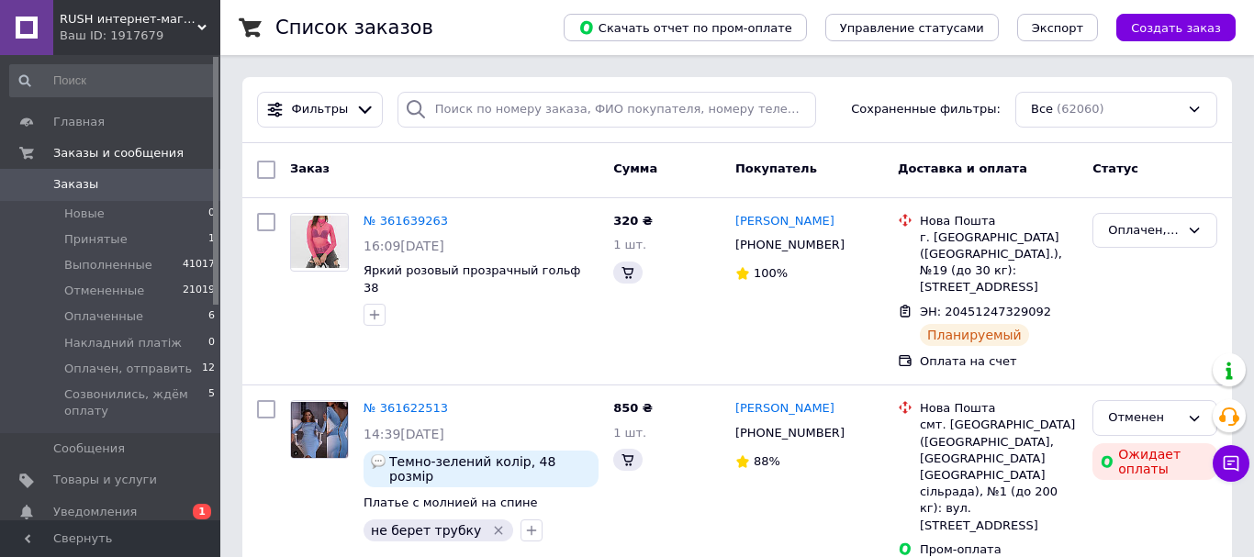
click at [78, 509] on span "Уведомления" at bounding box center [95, 512] width 84 height 17
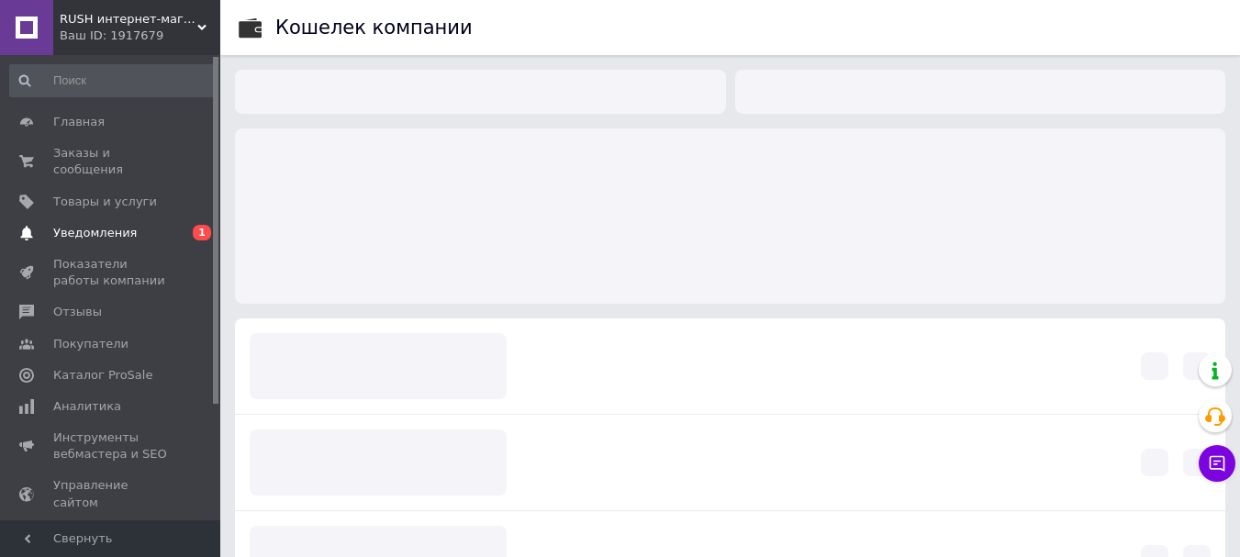
scroll to position [143, 0]
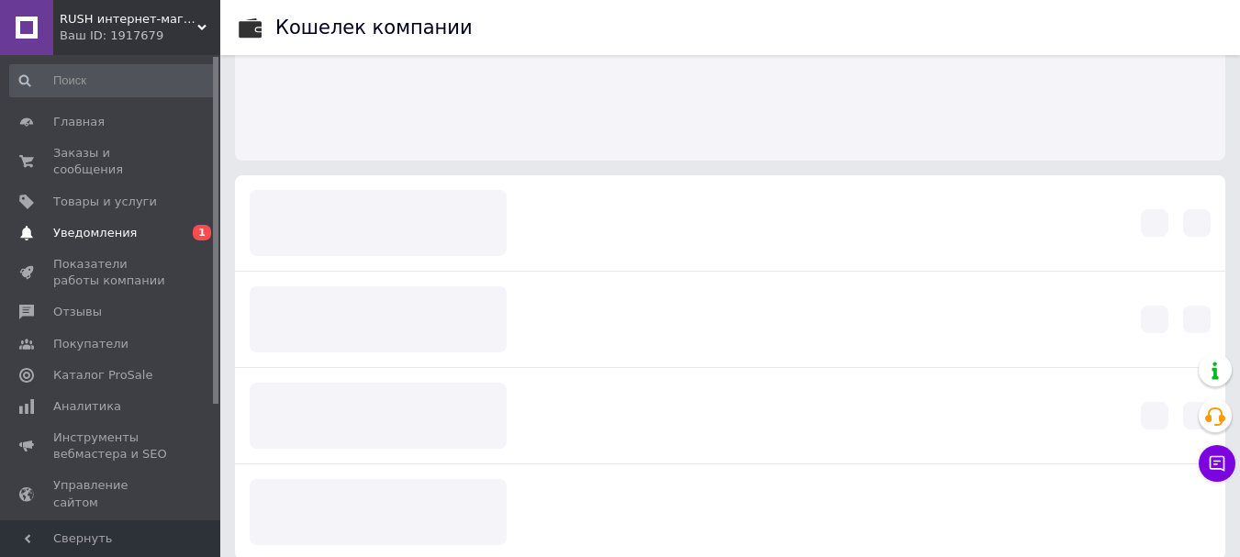
click at [113, 225] on span "Уведомления" at bounding box center [95, 233] width 84 height 17
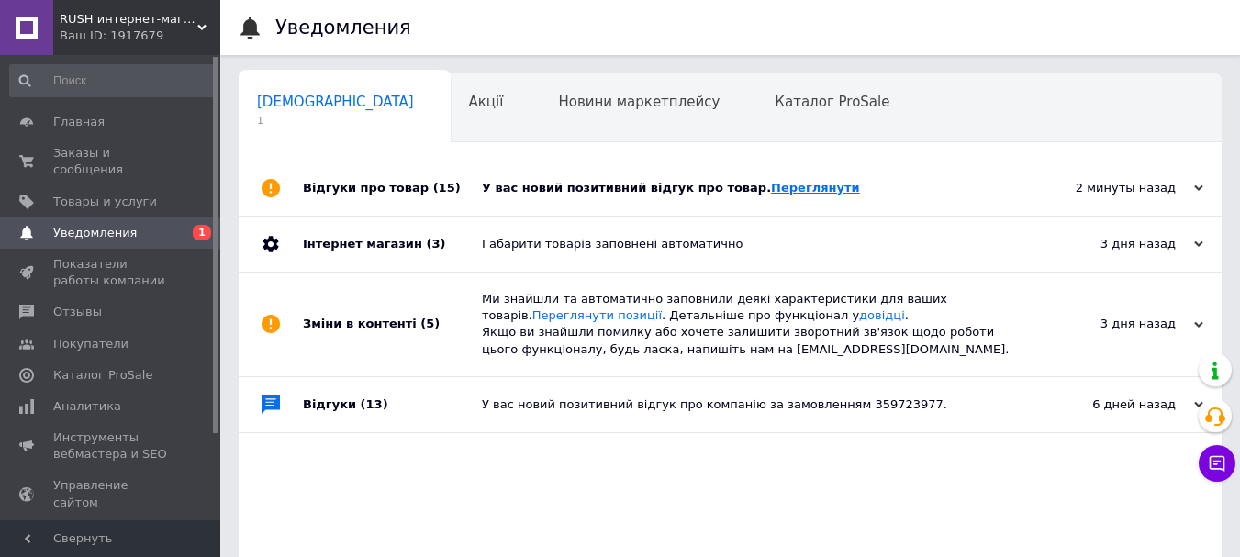
click at [772, 184] on link "Переглянути" at bounding box center [815, 188] width 89 height 14
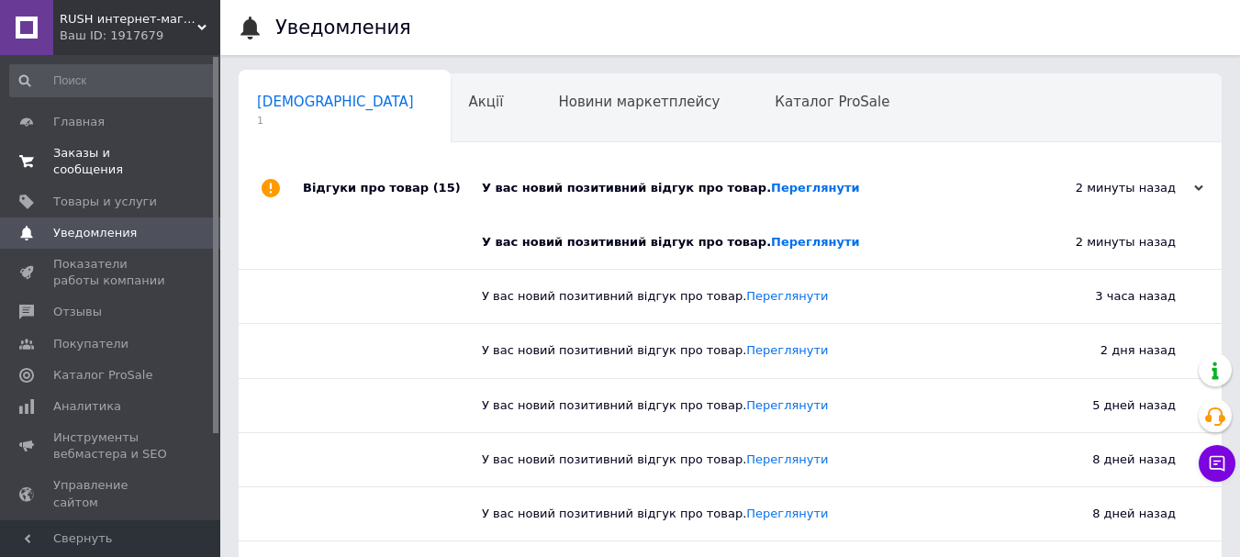
click at [59, 157] on span "Заказы и сообщения" at bounding box center [111, 161] width 117 height 33
